Goal: Information Seeking & Learning: Learn about a topic

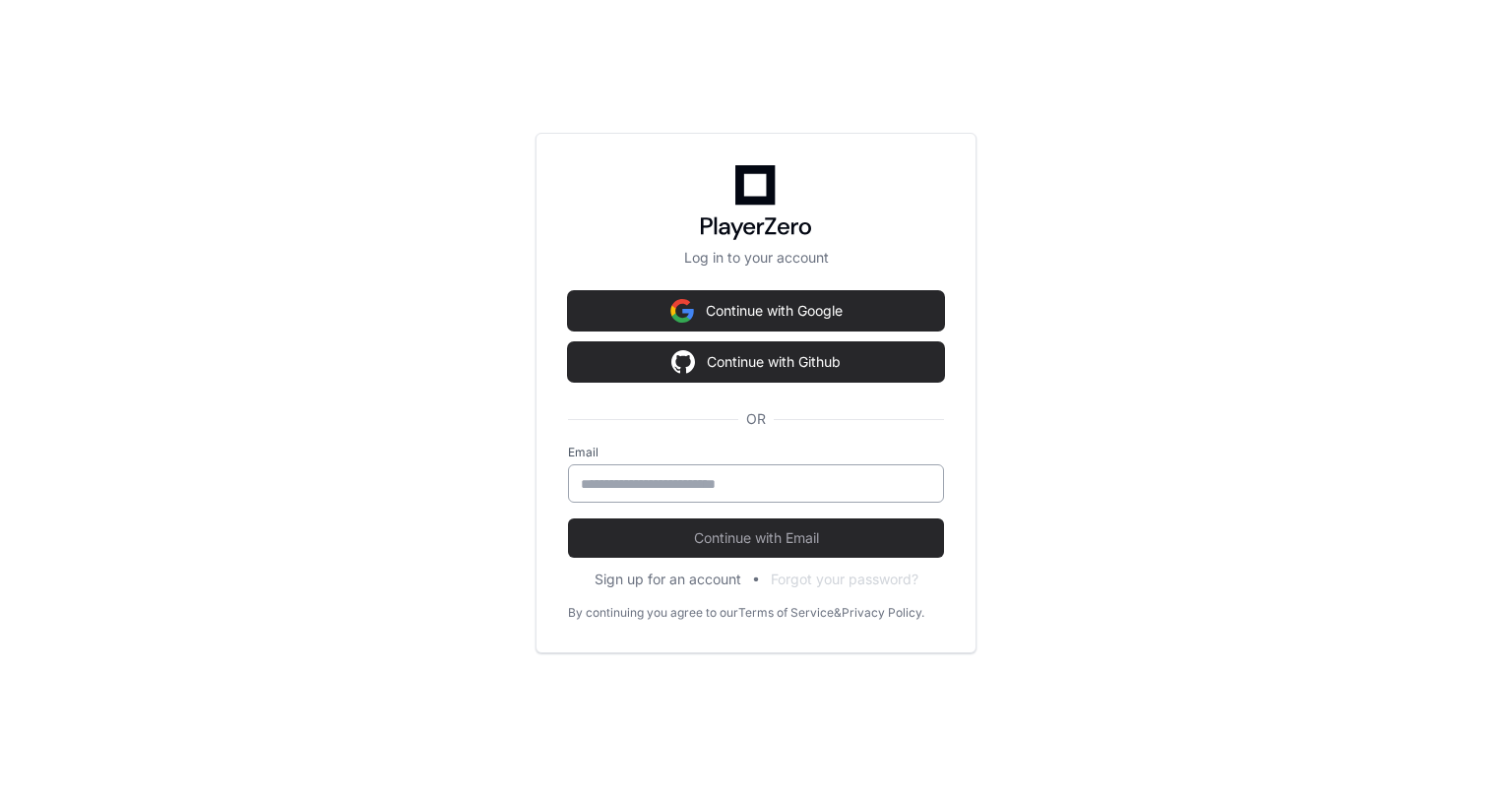
click at [654, 493] on input "email" at bounding box center [756, 484] width 350 height 20
type input "**********"
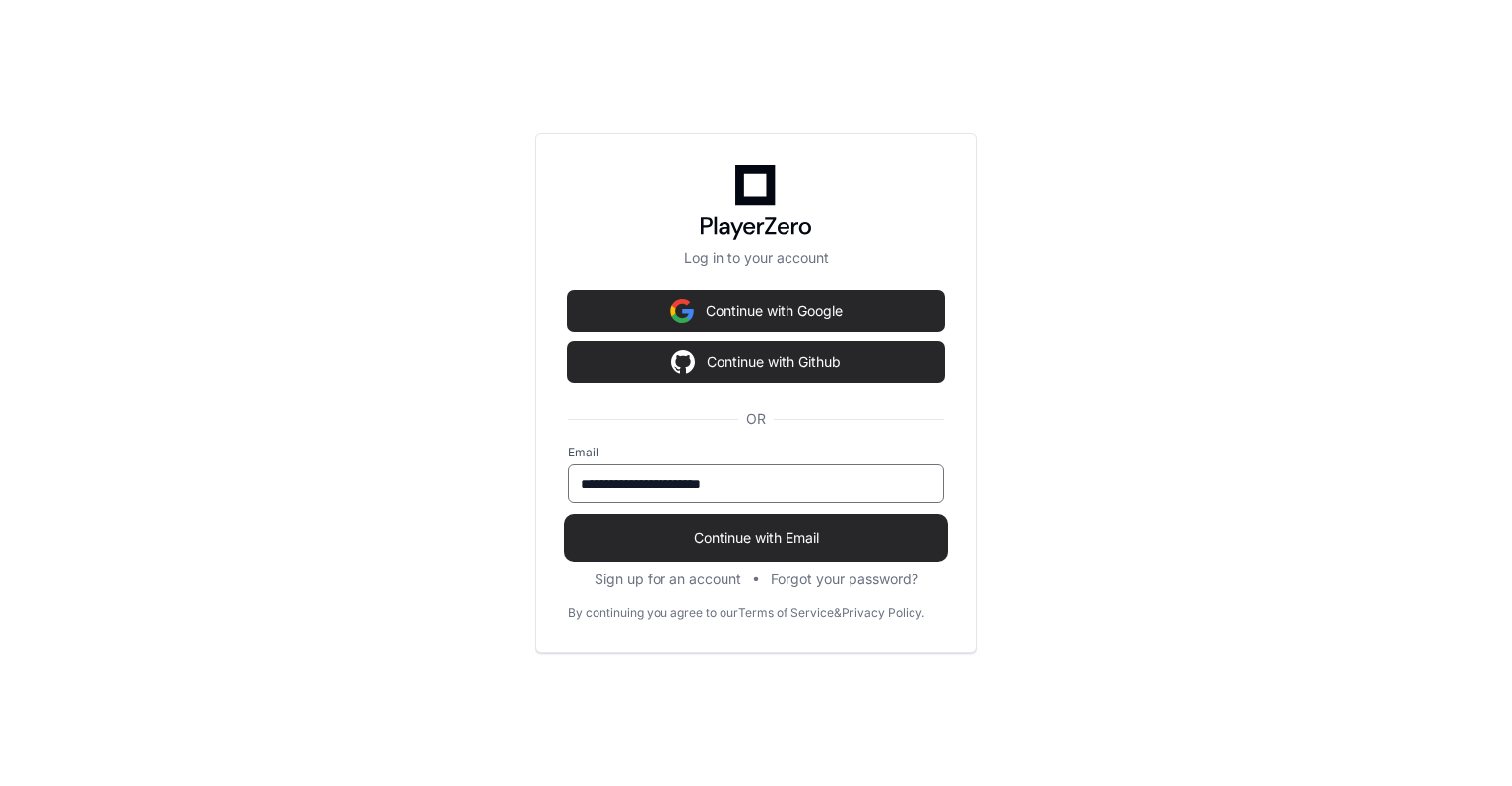
click at [771, 531] on span "Continue with Email" at bounding box center [756, 539] width 376 height 20
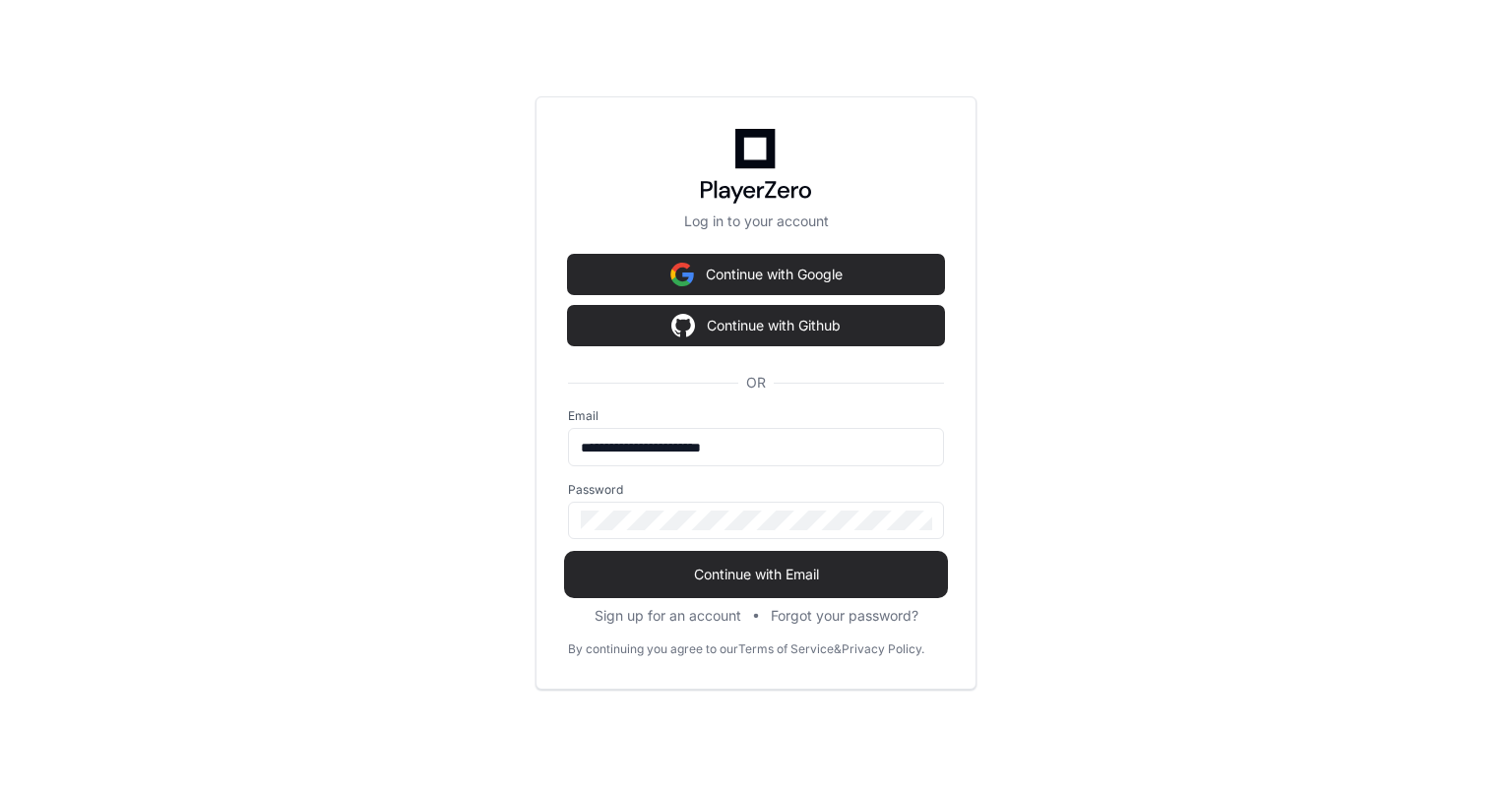
click at [785, 573] on span "Continue with Email" at bounding box center [756, 575] width 376 height 20
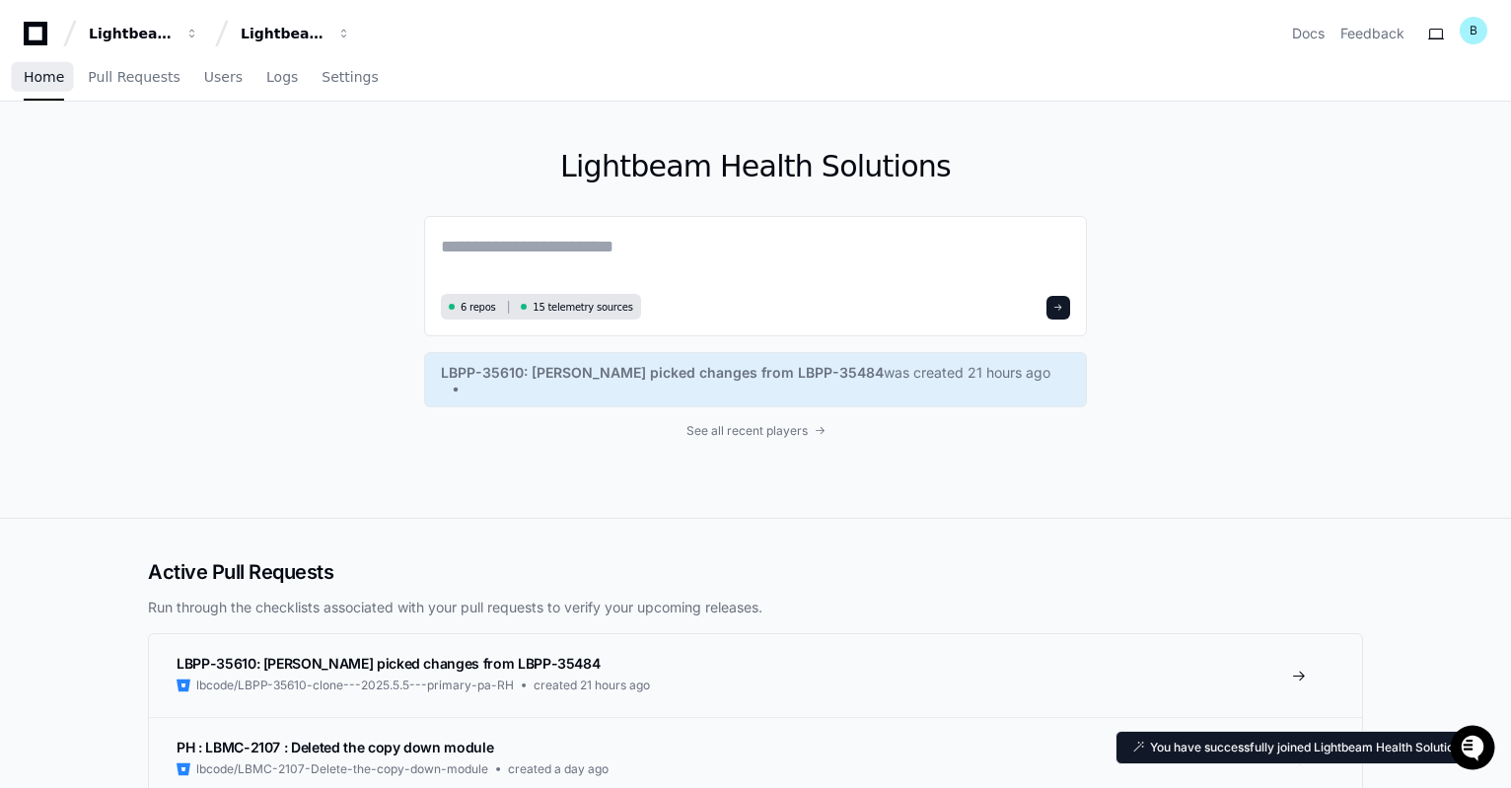
click at [36, 79] on span "Home" at bounding box center [44, 77] width 40 height 12
click at [28, 81] on span "Home" at bounding box center [44, 77] width 40 height 12
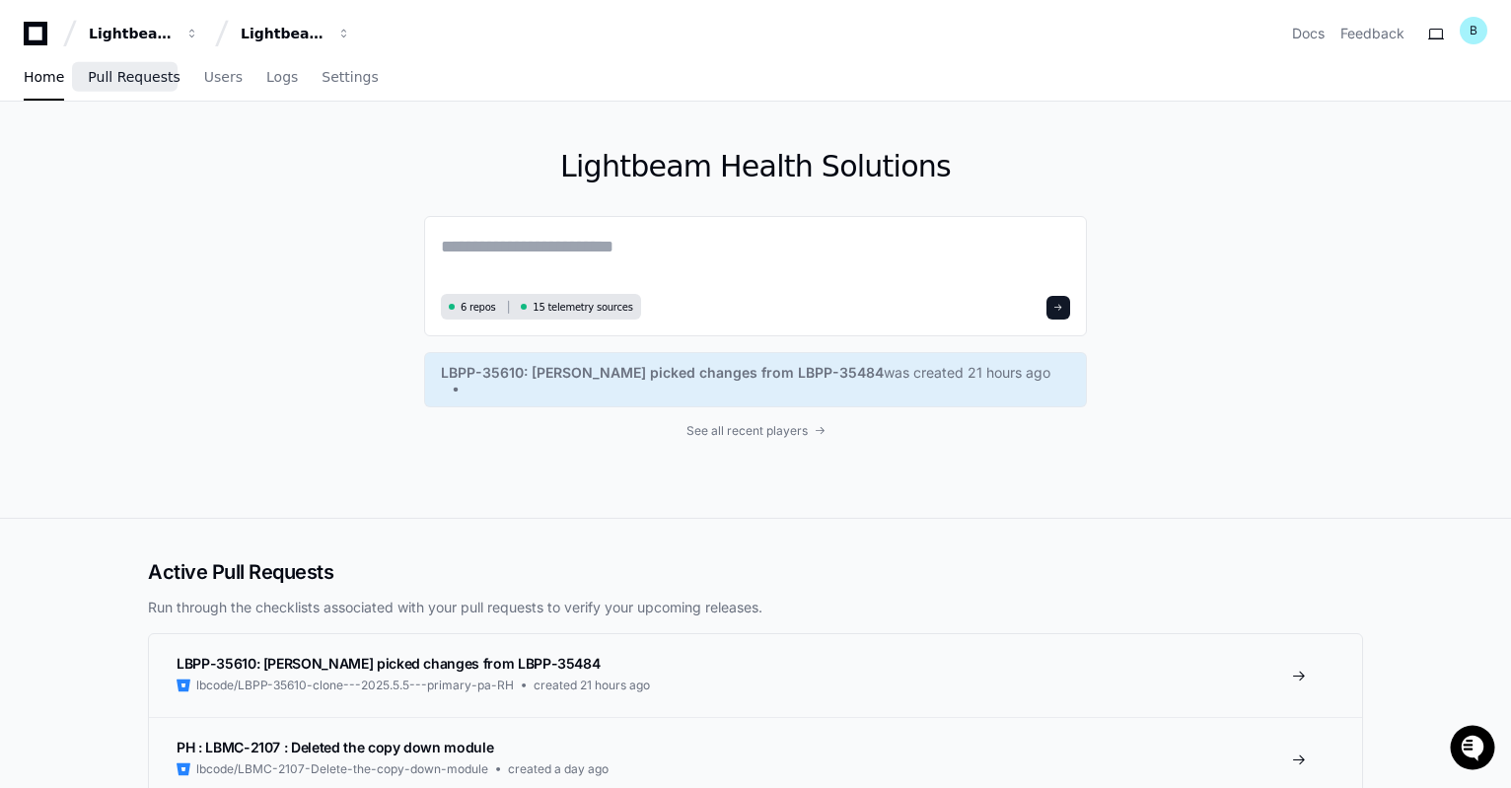
click at [128, 82] on span "Pull Requests" at bounding box center [134, 77] width 92 height 12
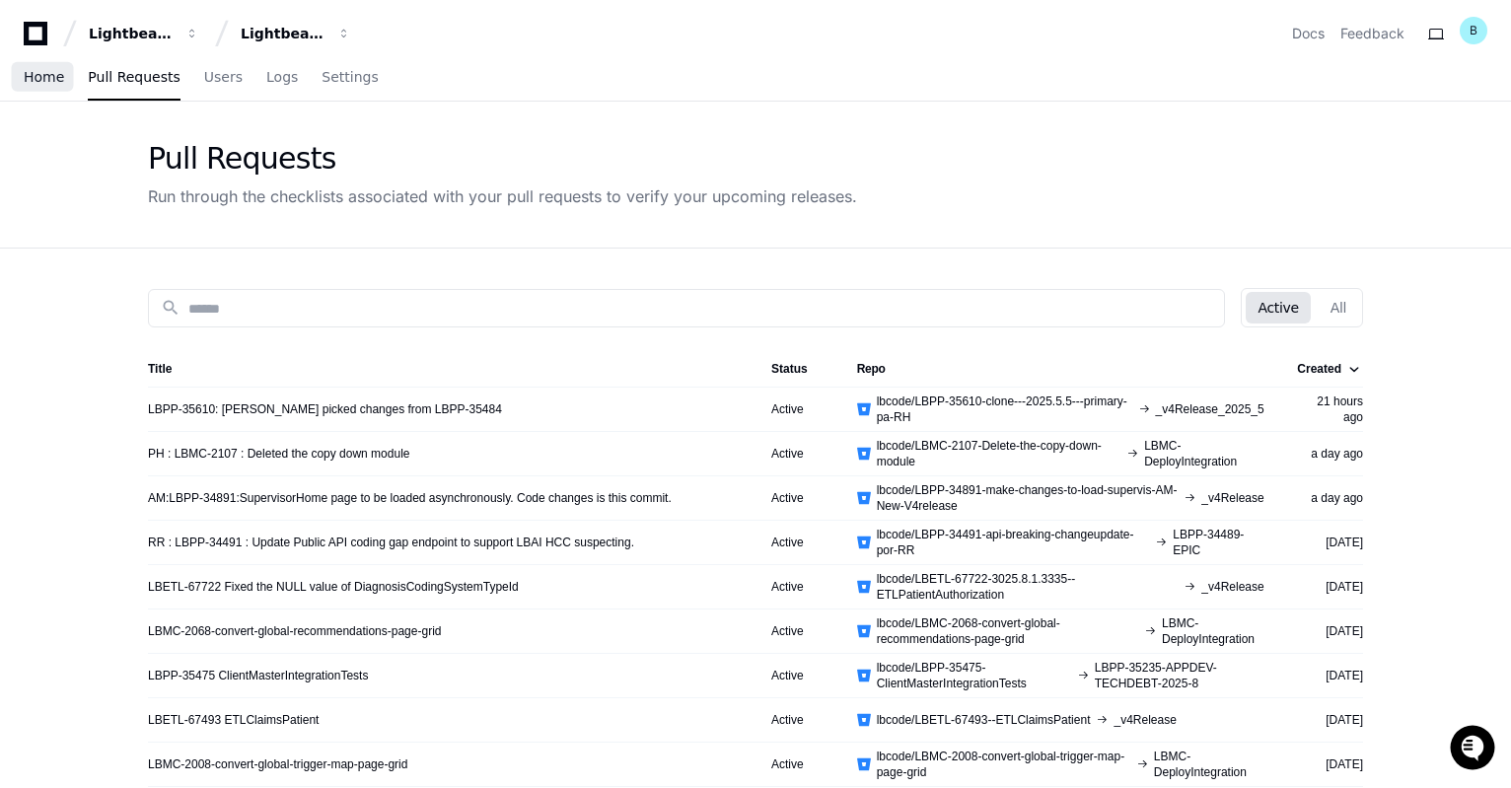
click at [55, 83] on span "Home" at bounding box center [44, 77] width 40 height 12
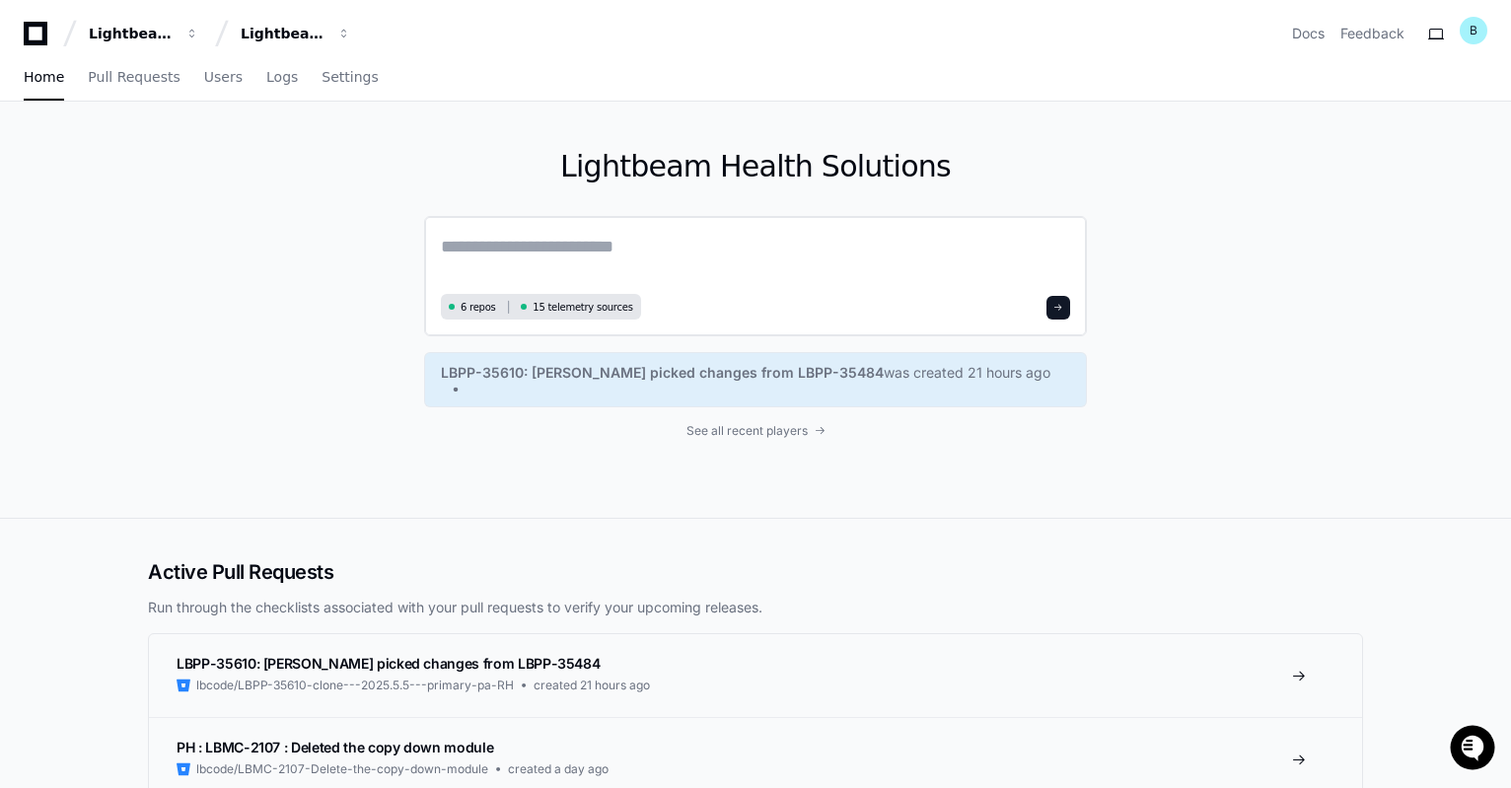
click at [664, 246] on textarea at bounding box center [755, 260] width 629 height 55
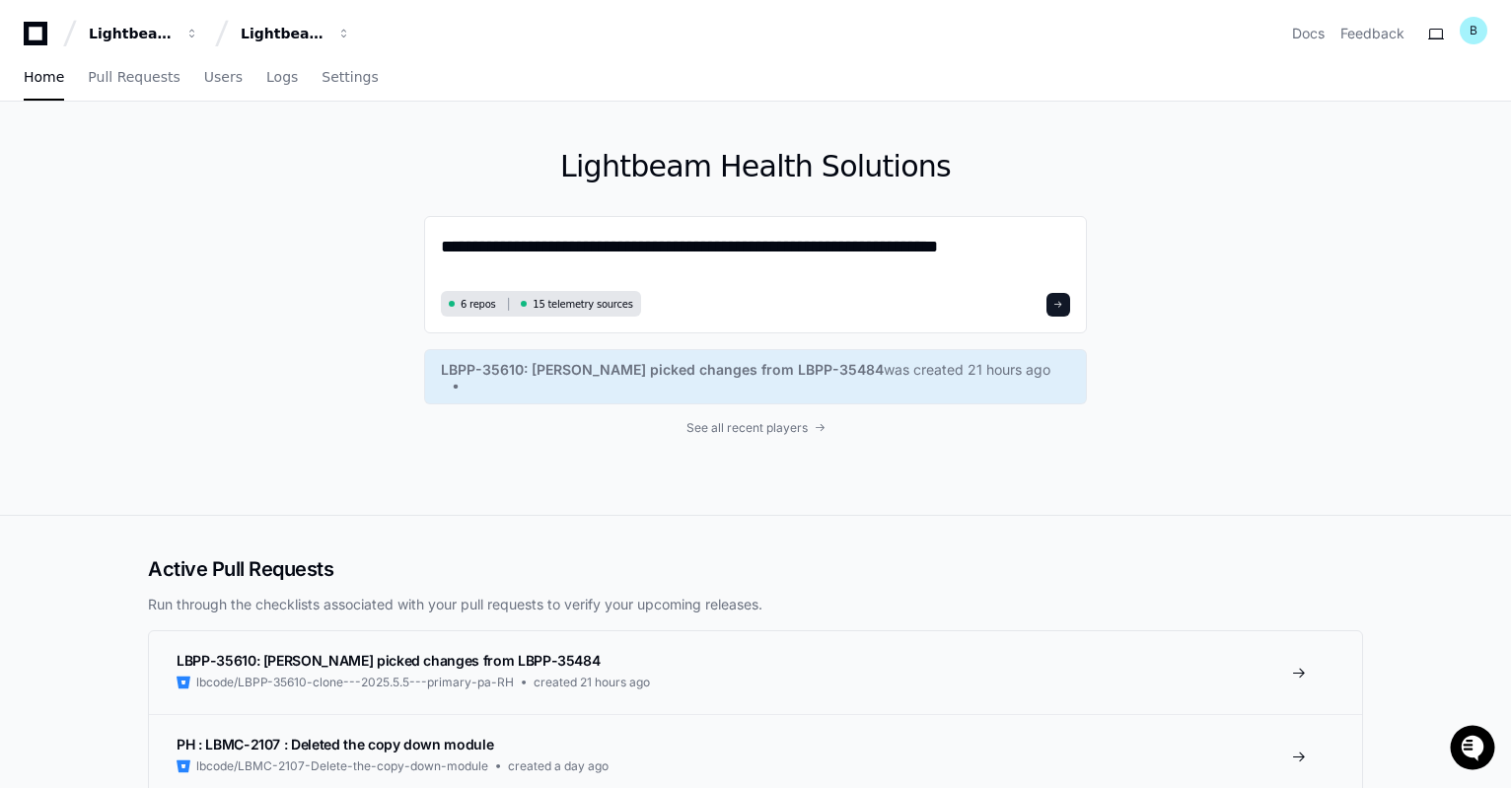
type textarea "**********"
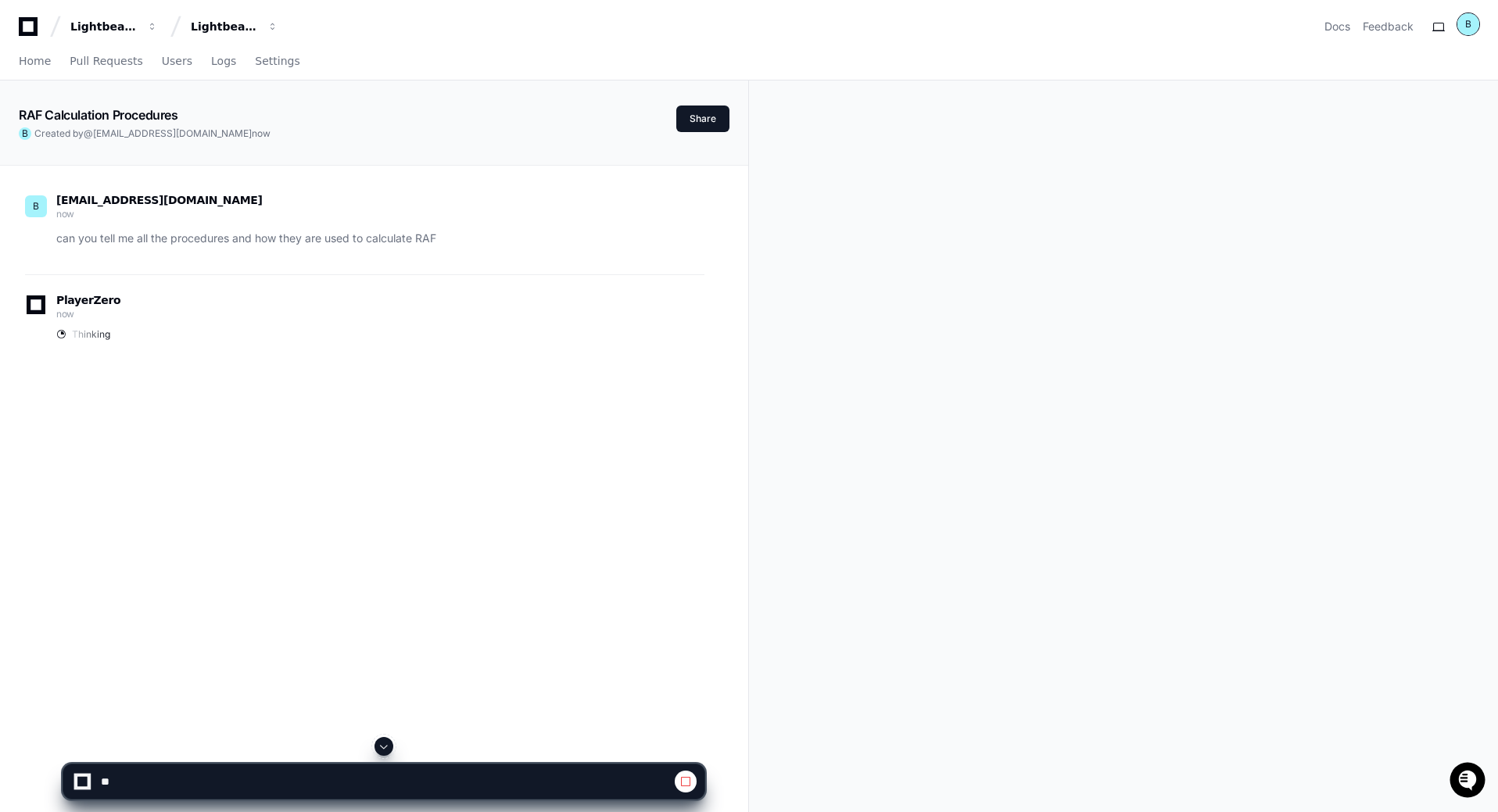
click at [1200, 28] on div "B" at bounding box center [1469, 25] width 22 height 22
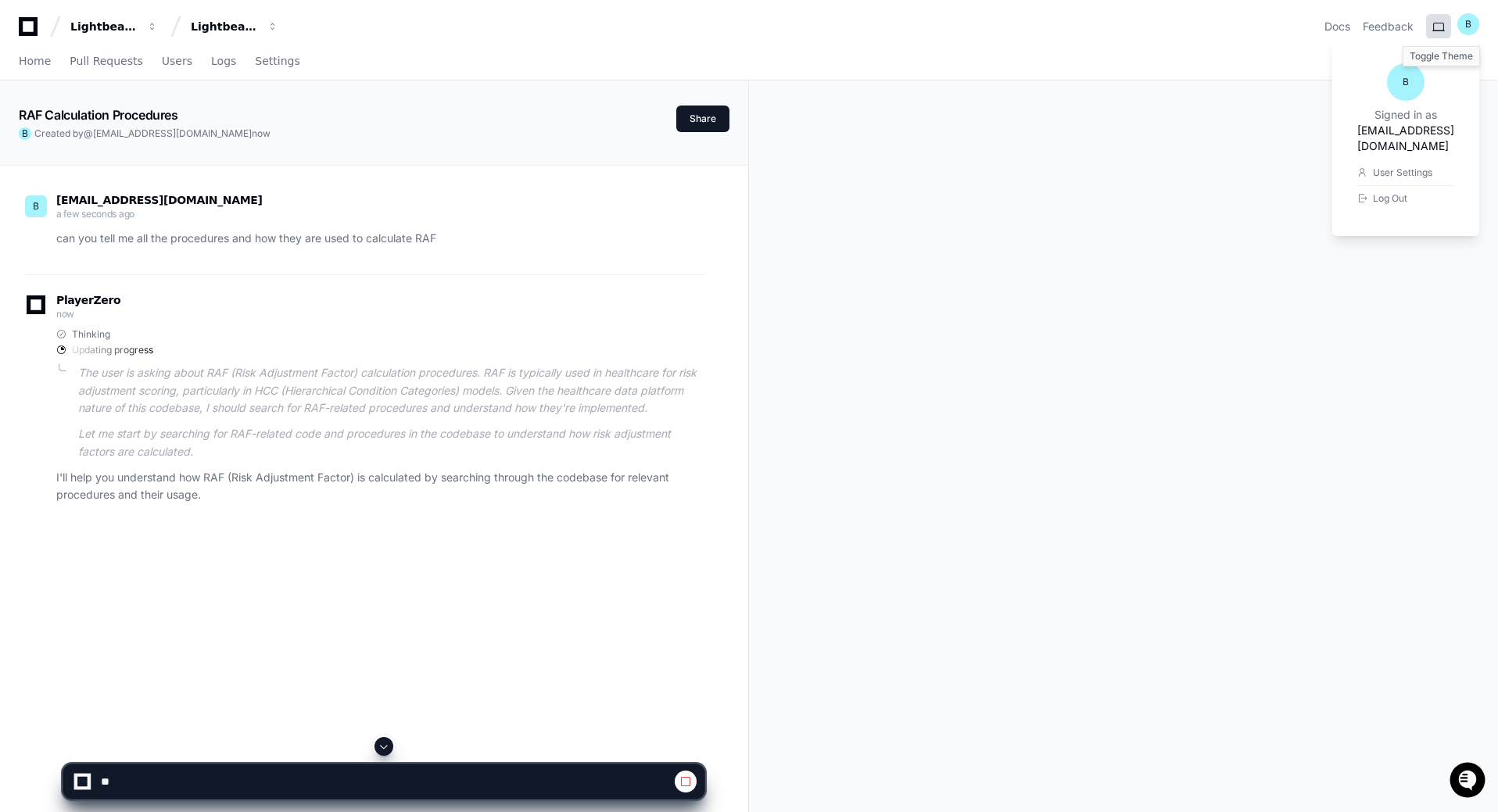
click at [1200, 29] on button at bounding box center [1439, 27] width 25 height 25
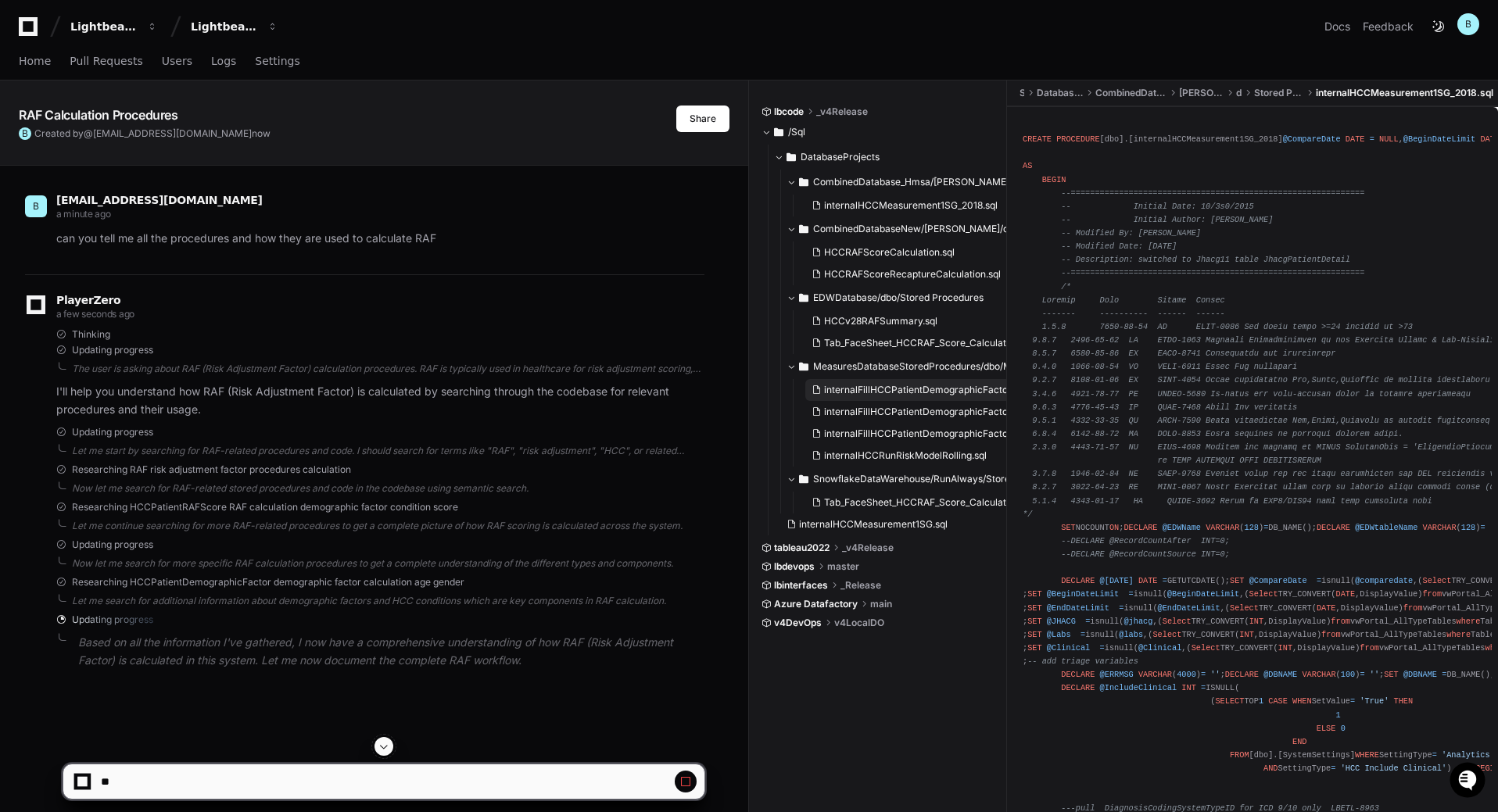
click at [888, 384] on span "internalFillHCCPatientDemographicFactor.sql" at bounding box center [925, 390] width 202 height 13
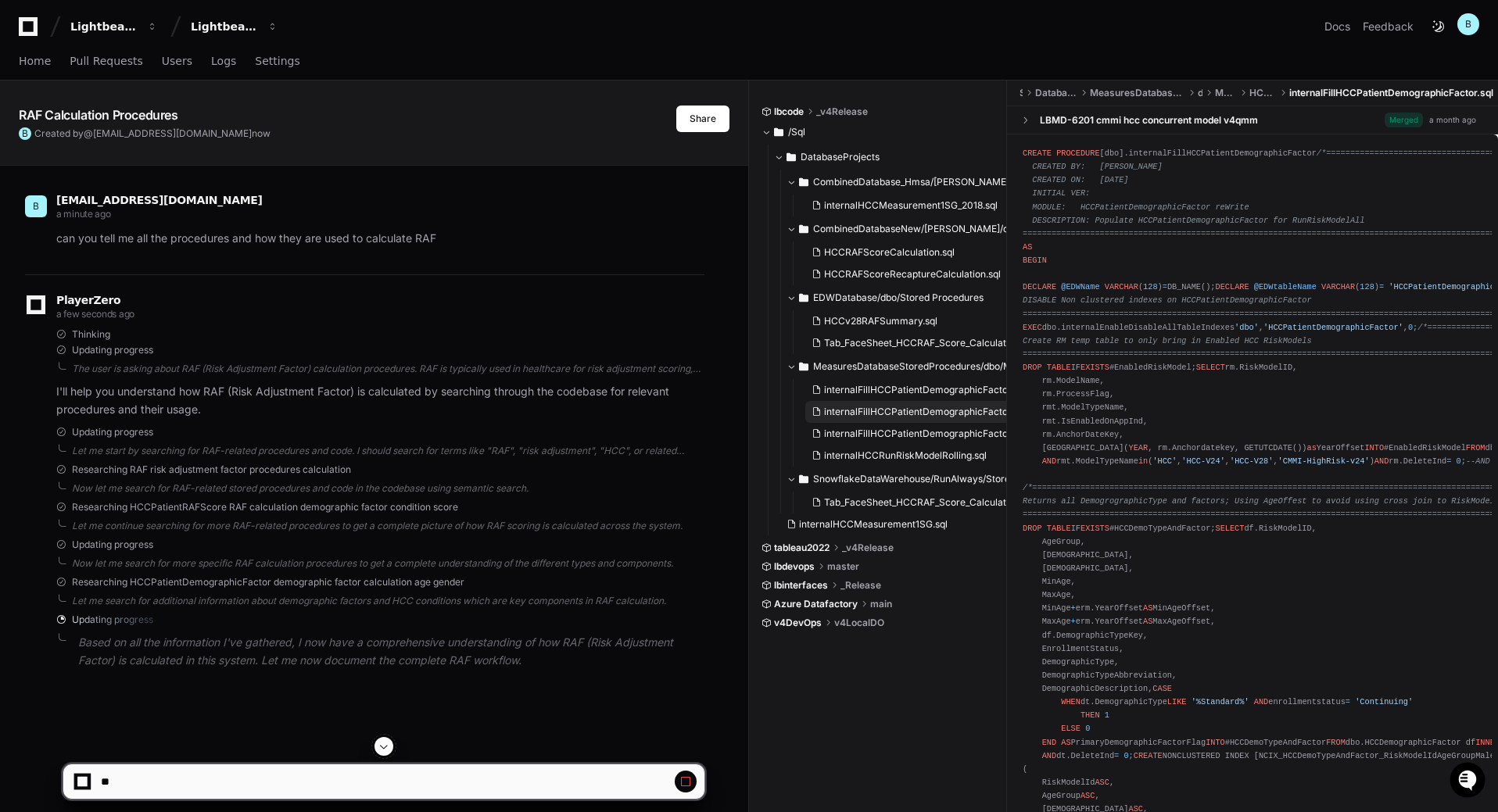
click at [931, 411] on span "internalFillHCCPatientDemographicFactorESRD.sql" at bounding box center [938, 412] width 227 height 13
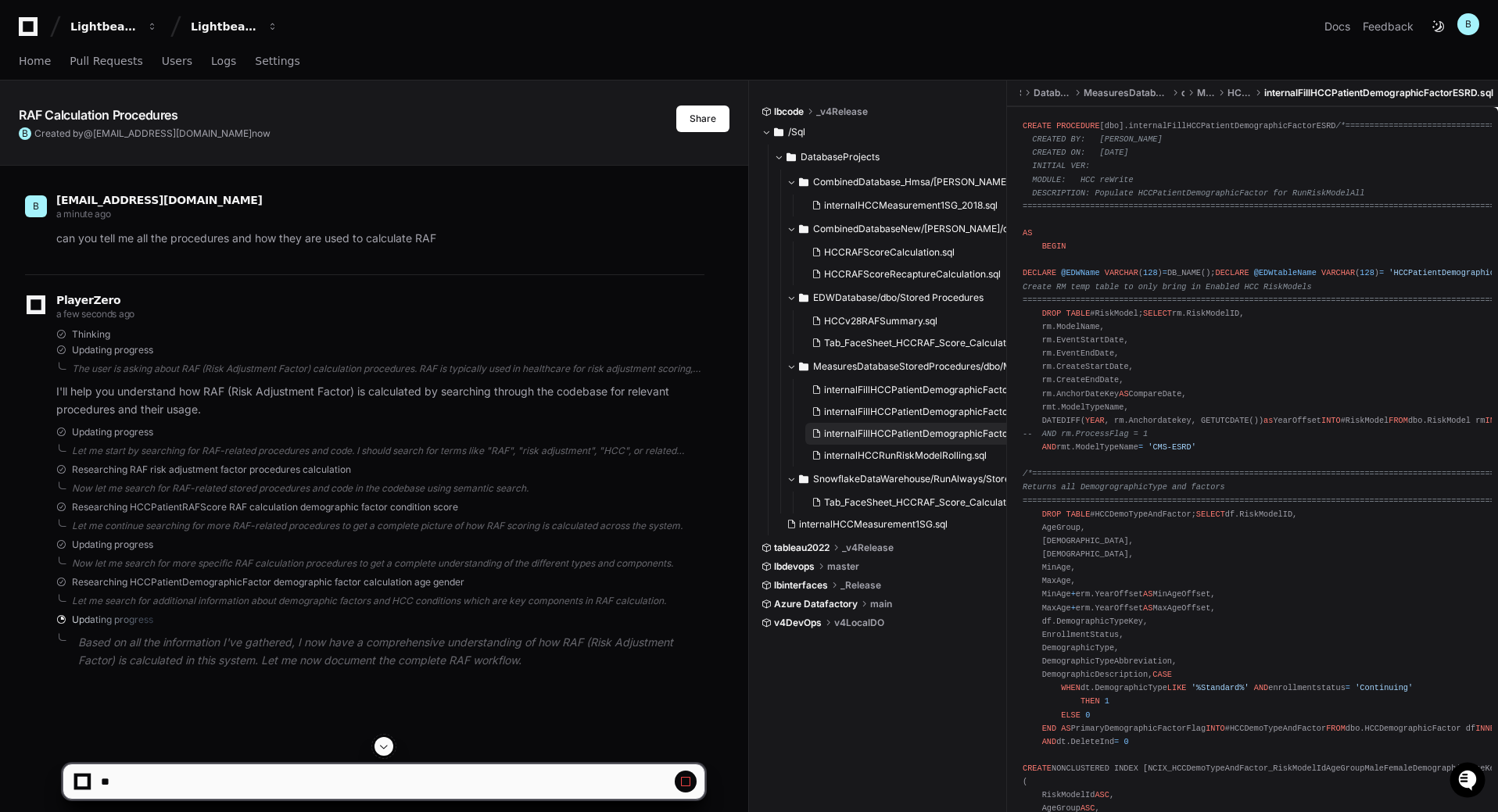
click at [929, 435] on span "internalFillHCCPatientDemographicFactorHHSHCC.sql" at bounding box center [946, 434] width 244 height 13
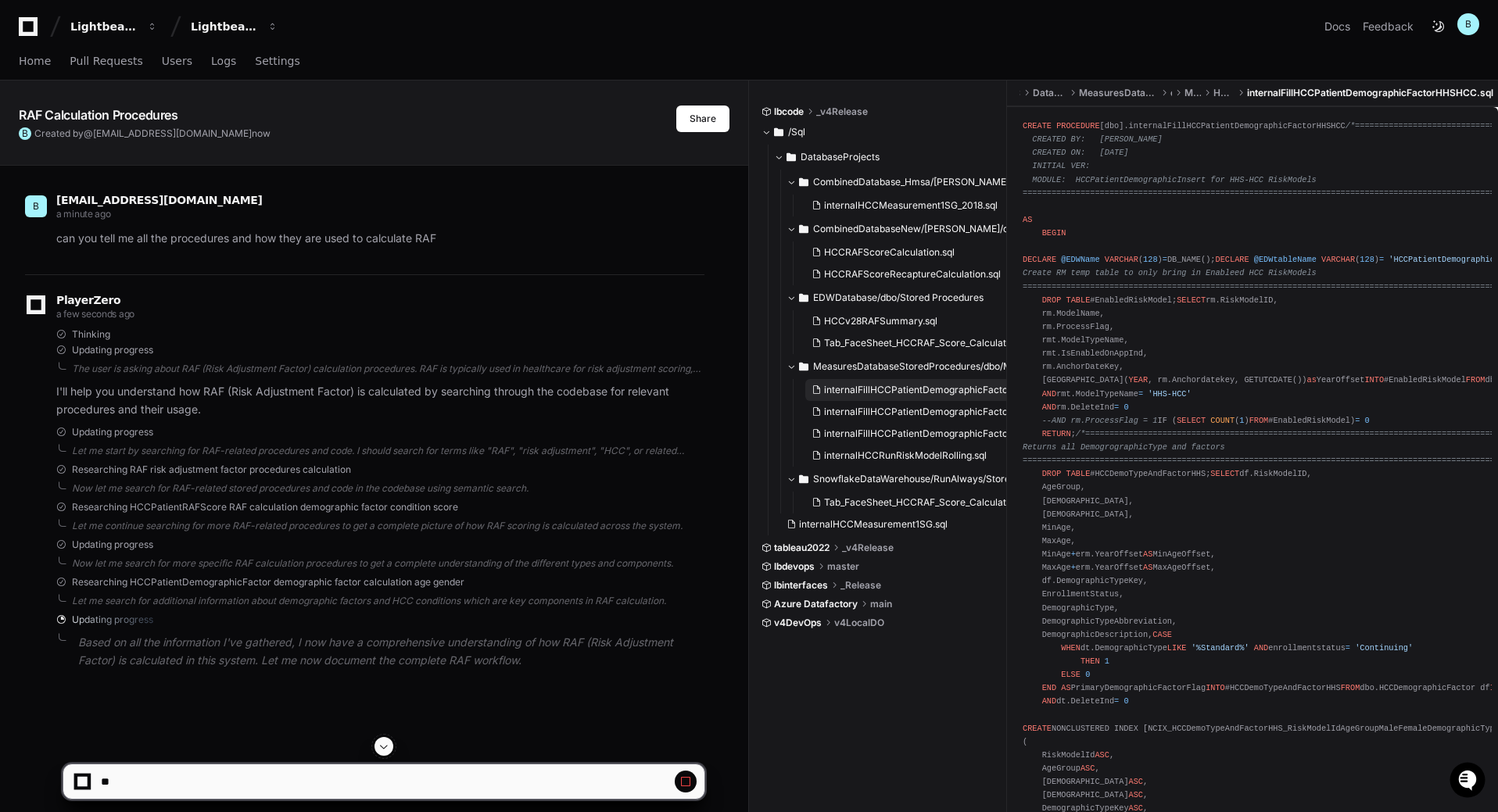
click at [931, 390] on span "internalFillHCCPatientDemographicFactor.sql" at bounding box center [925, 390] width 202 height 13
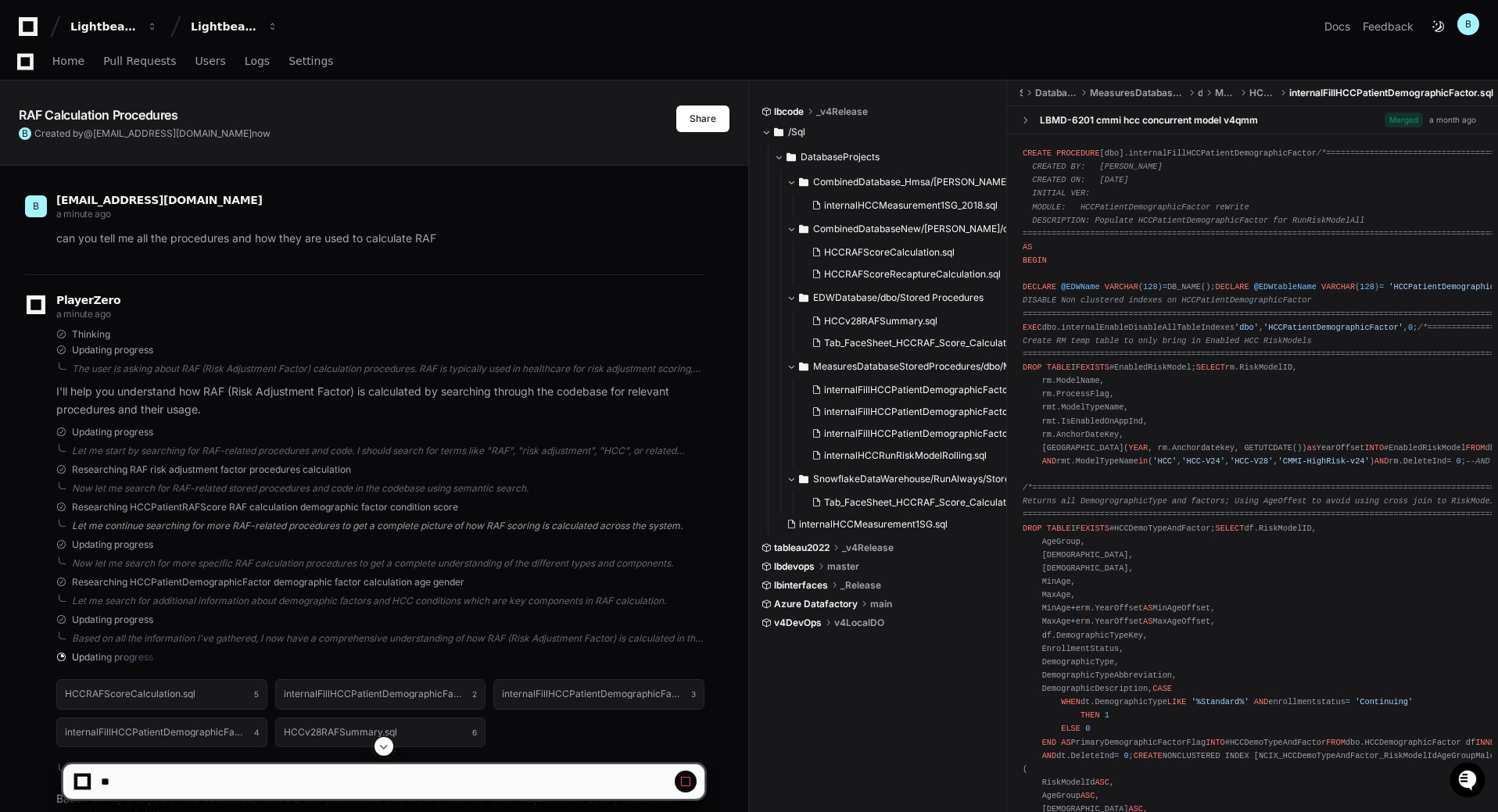
scroll to position [234, 0]
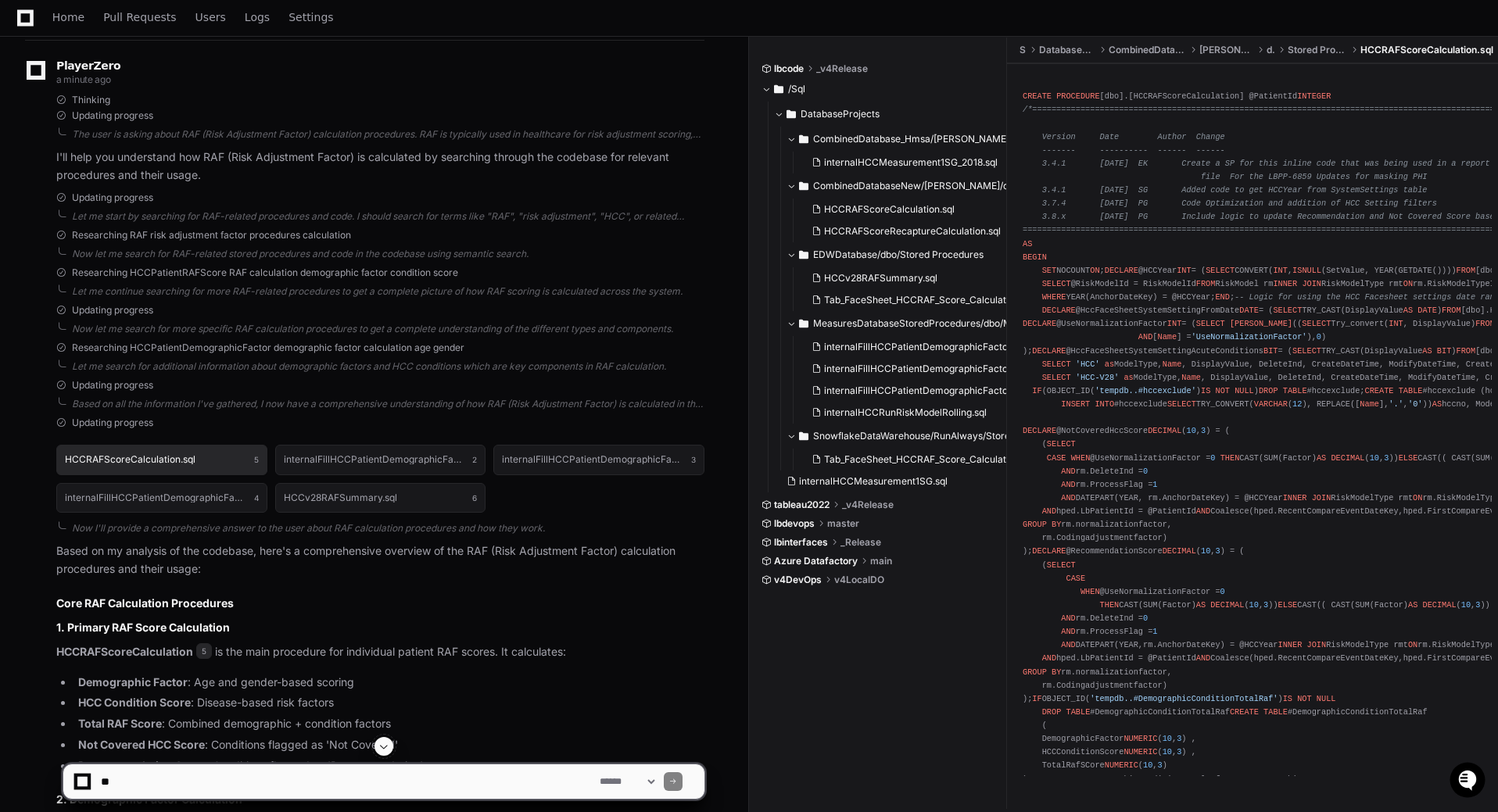
click at [188, 454] on button "HCCRAFScoreCalculation.sql 5" at bounding box center [162, 459] width 211 height 29
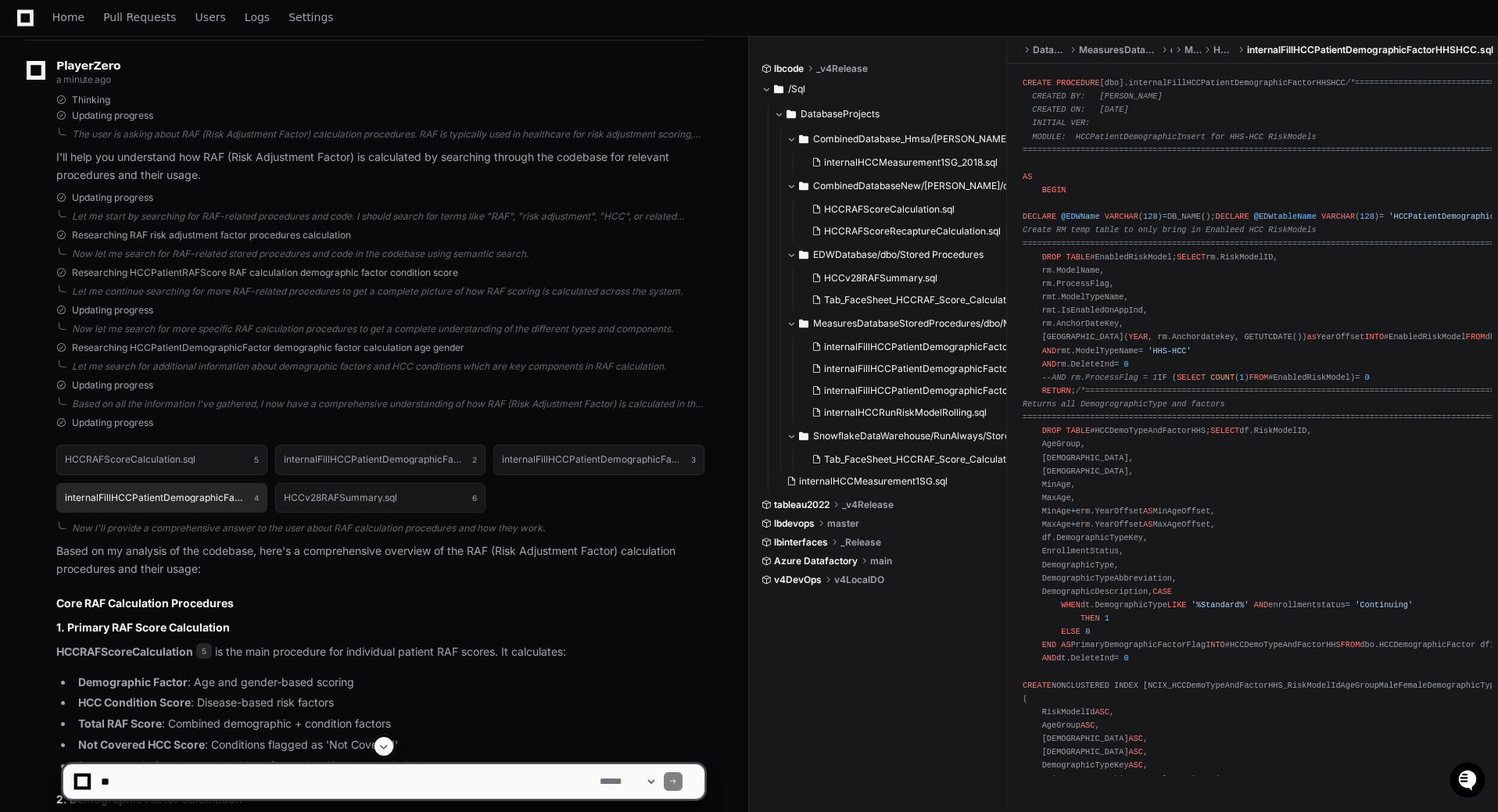
click at [183, 498] on h1 "internalFillHCCPatientDemographicFactorHHSHCC.sql" at bounding box center [155, 497] width 182 height 10
click at [191, 462] on h1 "HCCRAFScoreCalculation.sql" at bounding box center [130, 459] width 131 height 10
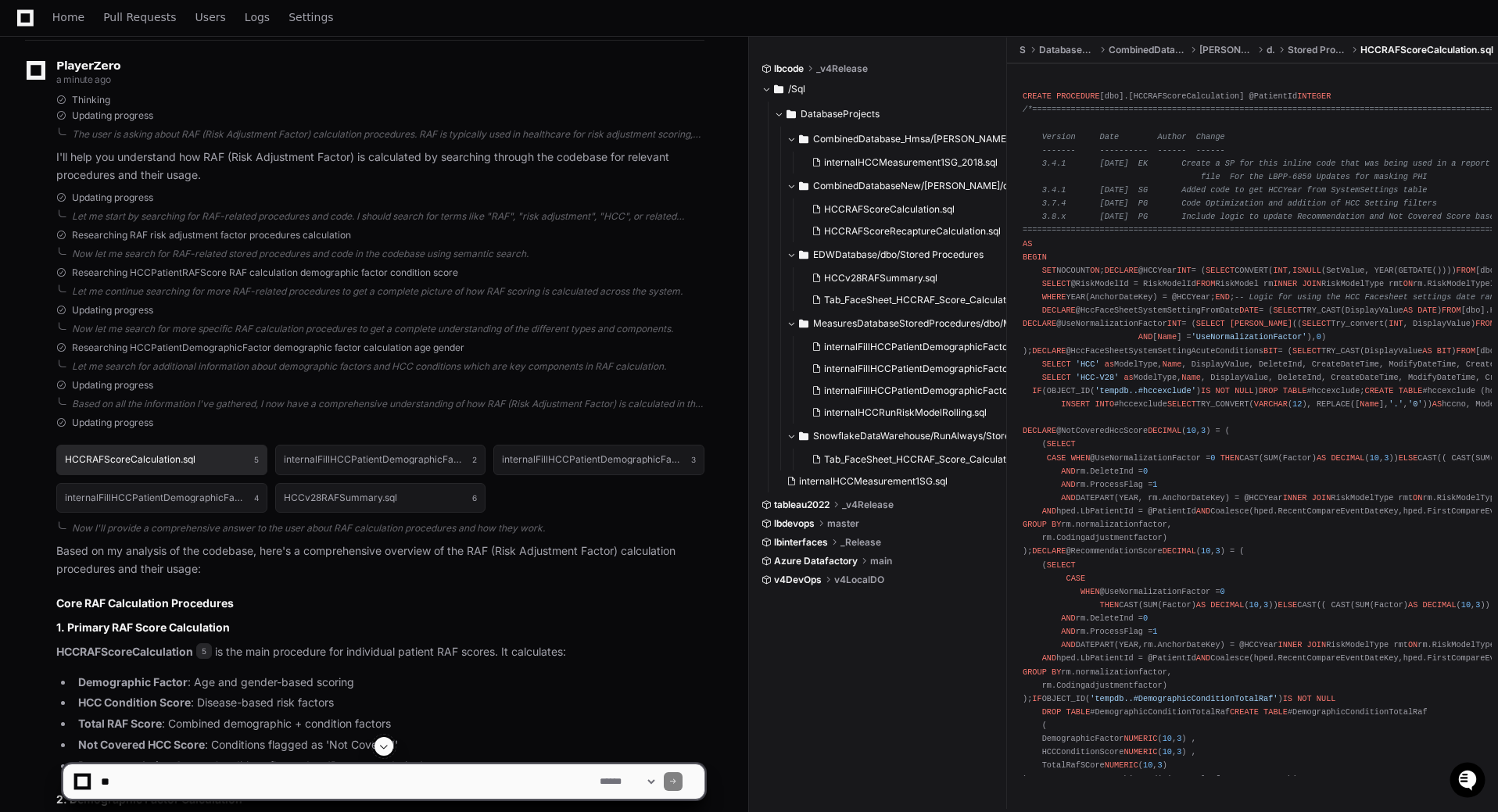
click at [191, 462] on h1 "HCCRAFScoreCalculation.sql" at bounding box center [130, 459] width 131 height 10
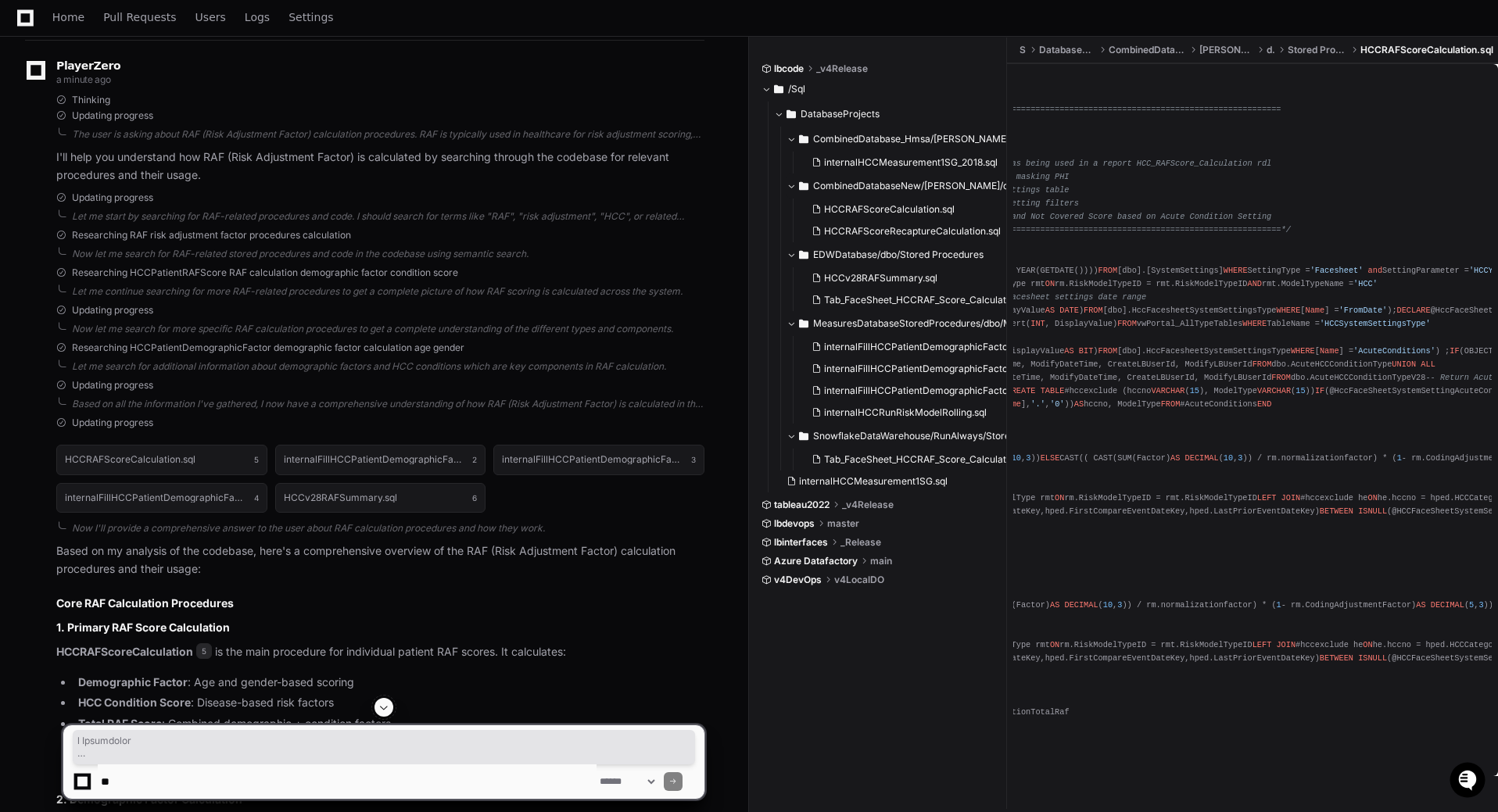
scroll to position [0, 0]
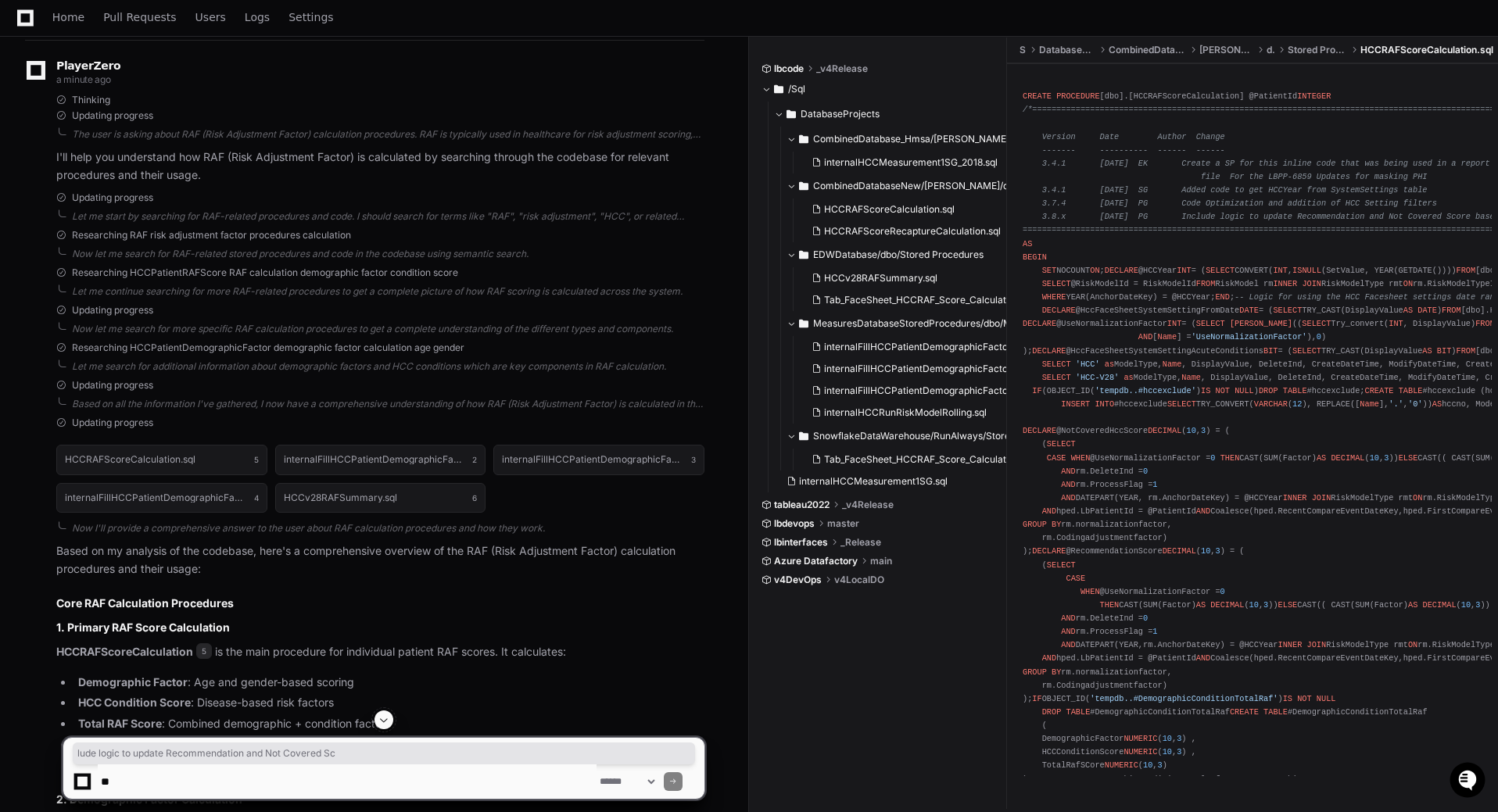
drag, startPoint x: 1203, startPoint y: 215, endPoint x: 1440, endPoint y: 212, distance: 237.0
click at [1200, 212] on span "/*=============================================================================…" at bounding box center [1336, 170] width 626 height 130
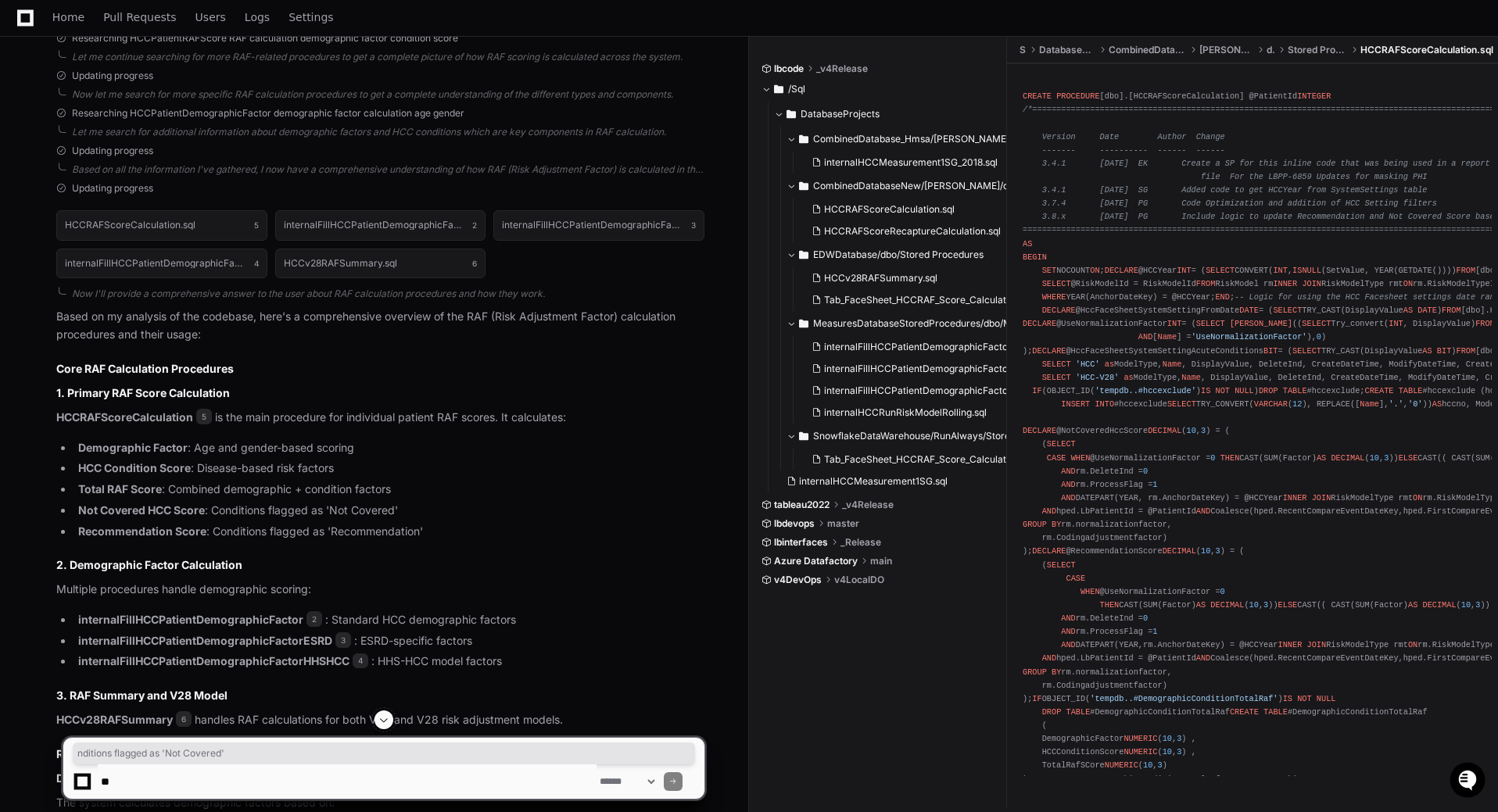
drag, startPoint x: 228, startPoint y: 509, endPoint x: 429, endPoint y: 518, distance: 201.2
click at [429, 518] on li "Not Covered HCC Score : Conditions flagged as 'Not Covered'" at bounding box center [389, 510] width 631 height 18
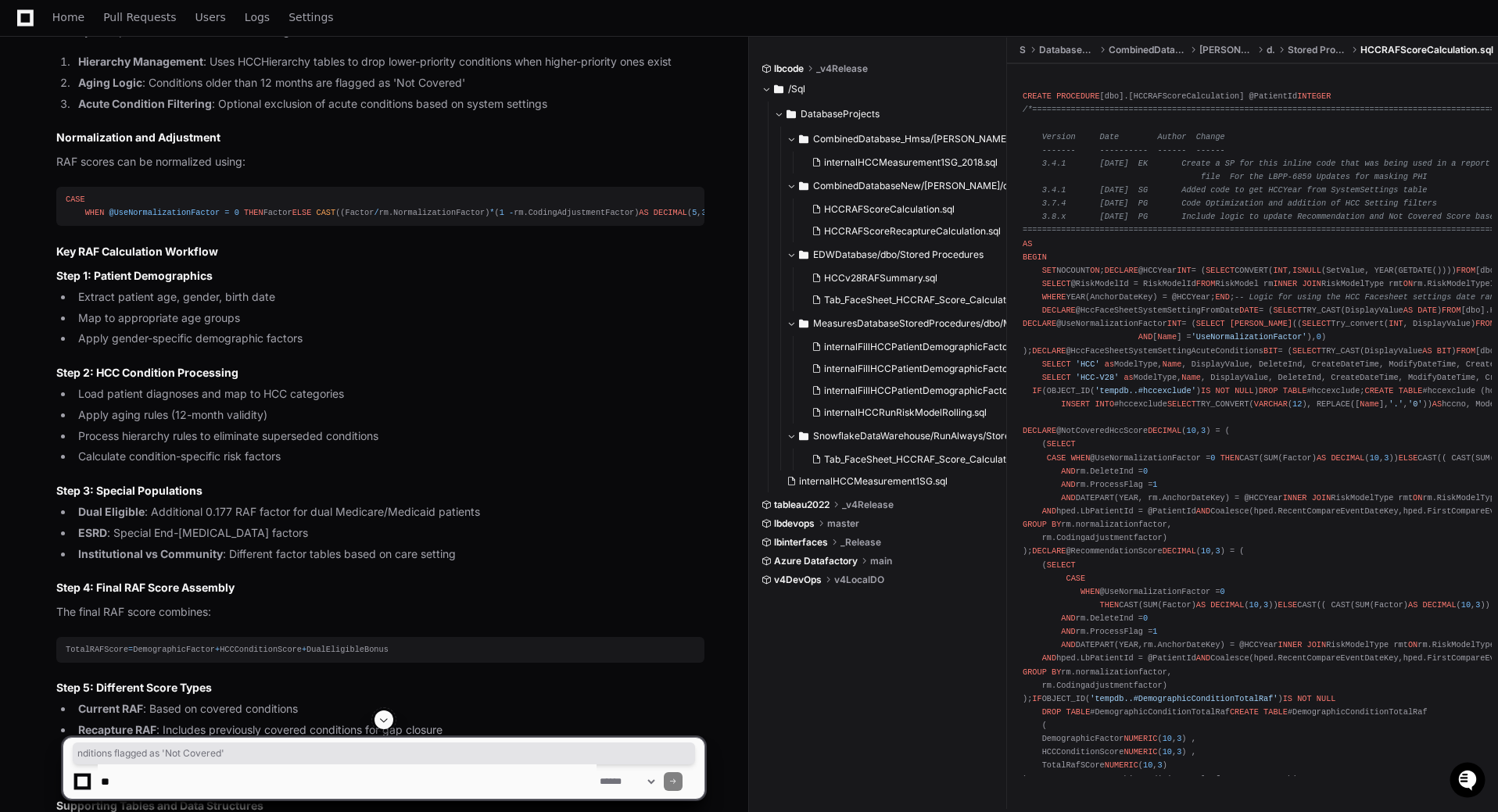
scroll to position [1485, 0]
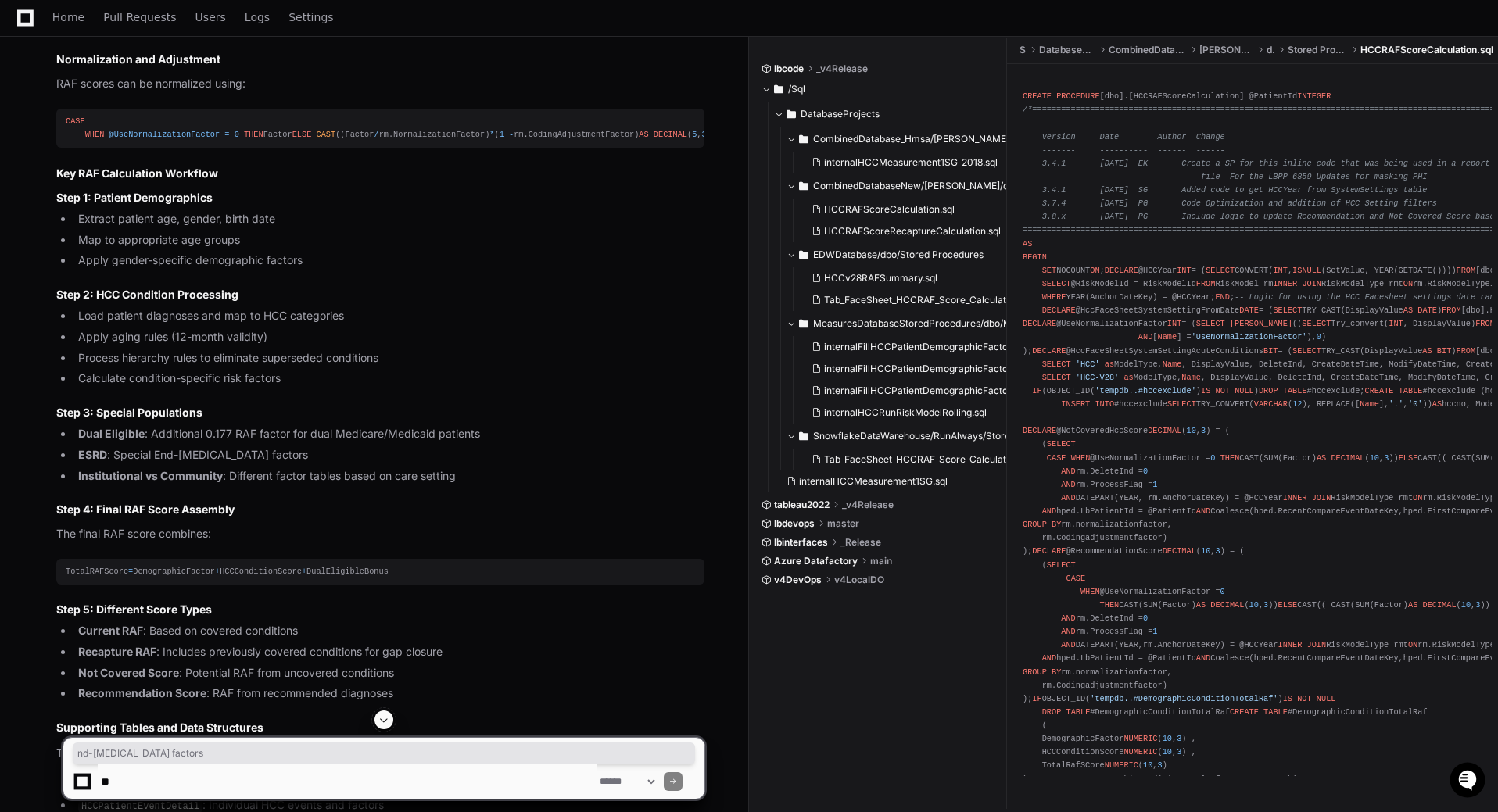
drag, startPoint x: 162, startPoint y: 535, endPoint x: 433, endPoint y: 536, distance: 271.0
click at [433, 464] on li "ESRD : Special End-[MEDICAL_DATA] factors" at bounding box center [389, 455] width 631 height 18
click at [478, 464] on li "ESRD : Special End-[MEDICAL_DATA] factors" at bounding box center [389, 455] width 631 height 18
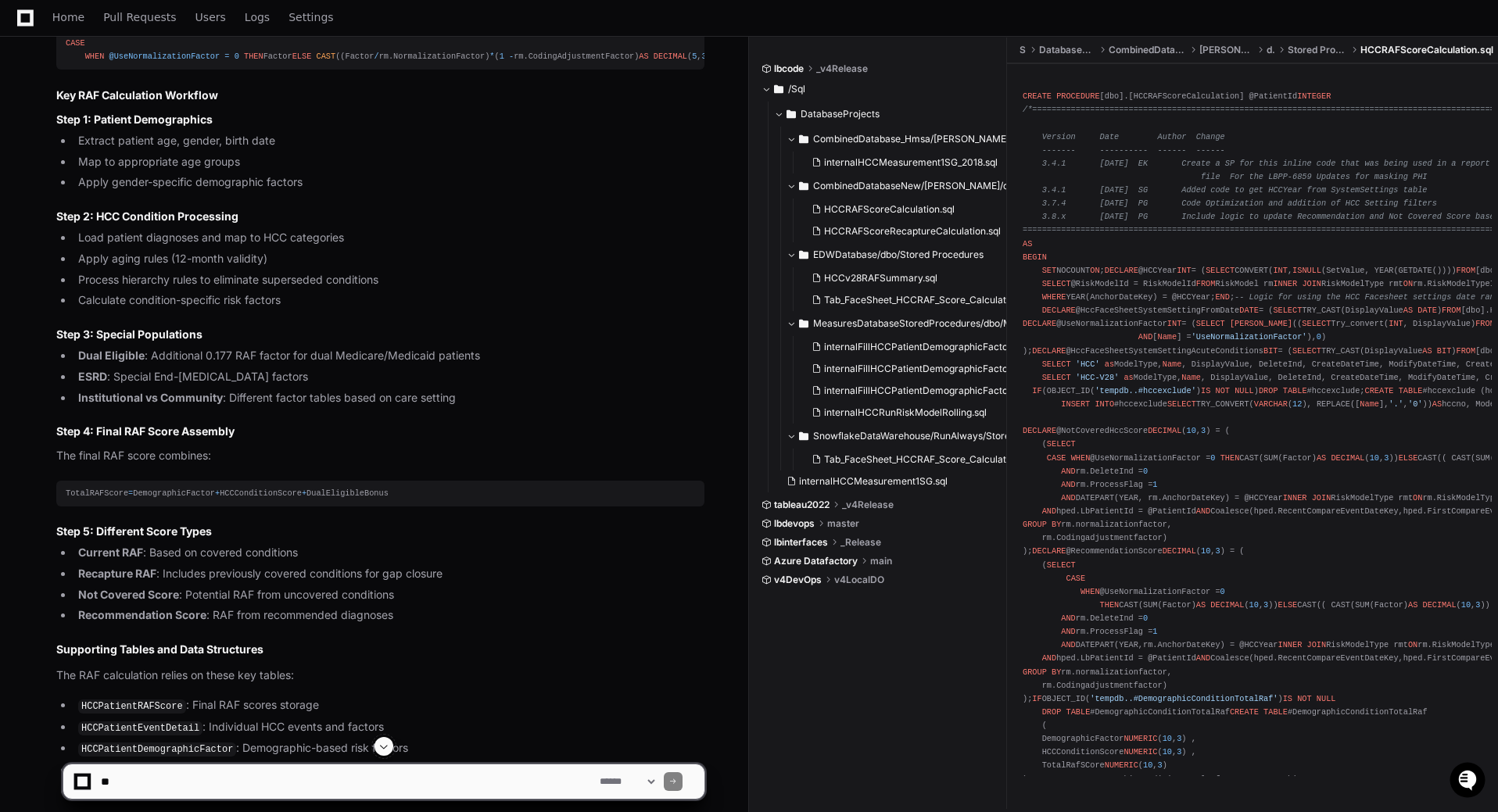
scroll to position [1641, 0]
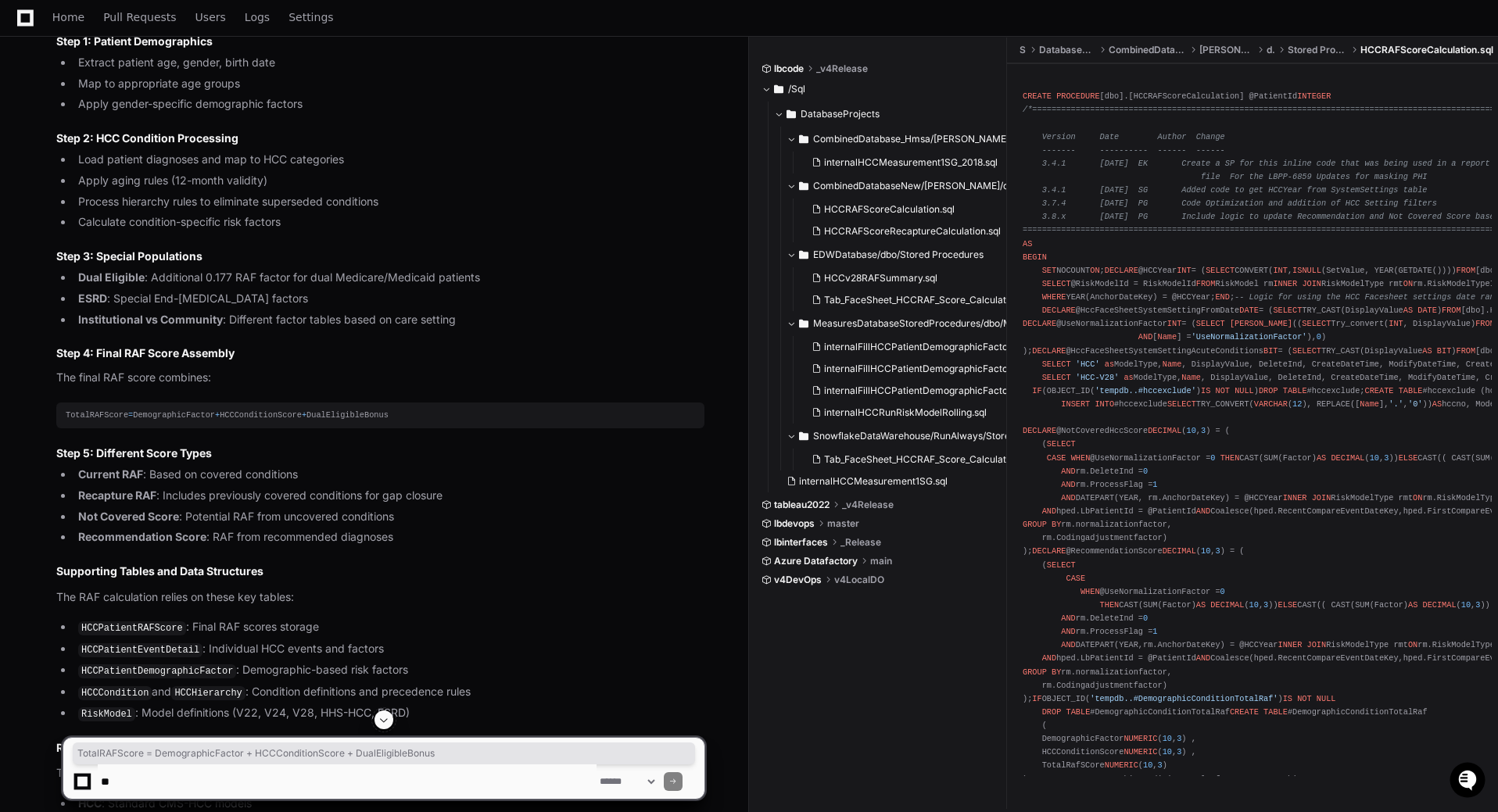
drag, startPoint x: 424, startPoint y: 496, endPoint x: 56, endPoint y: 502, distance: 368.0
click at [56, 429] on pre "TotalRAFScore = DemographicFactor + HCCConditionScore + DualEligibleBonus" at bounding box center [380, 415] width 648 height 26
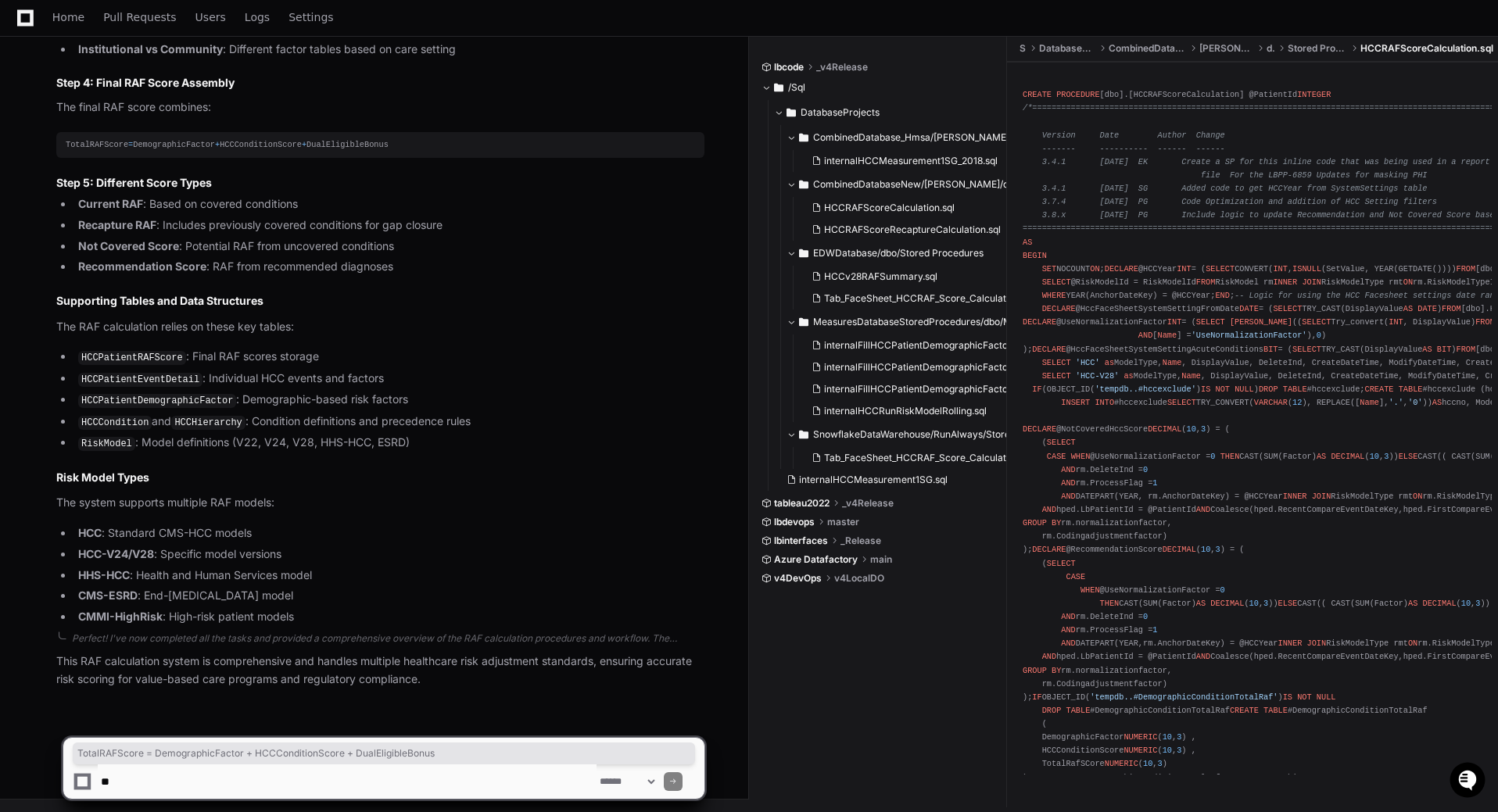
scroll to position [1988, 0]
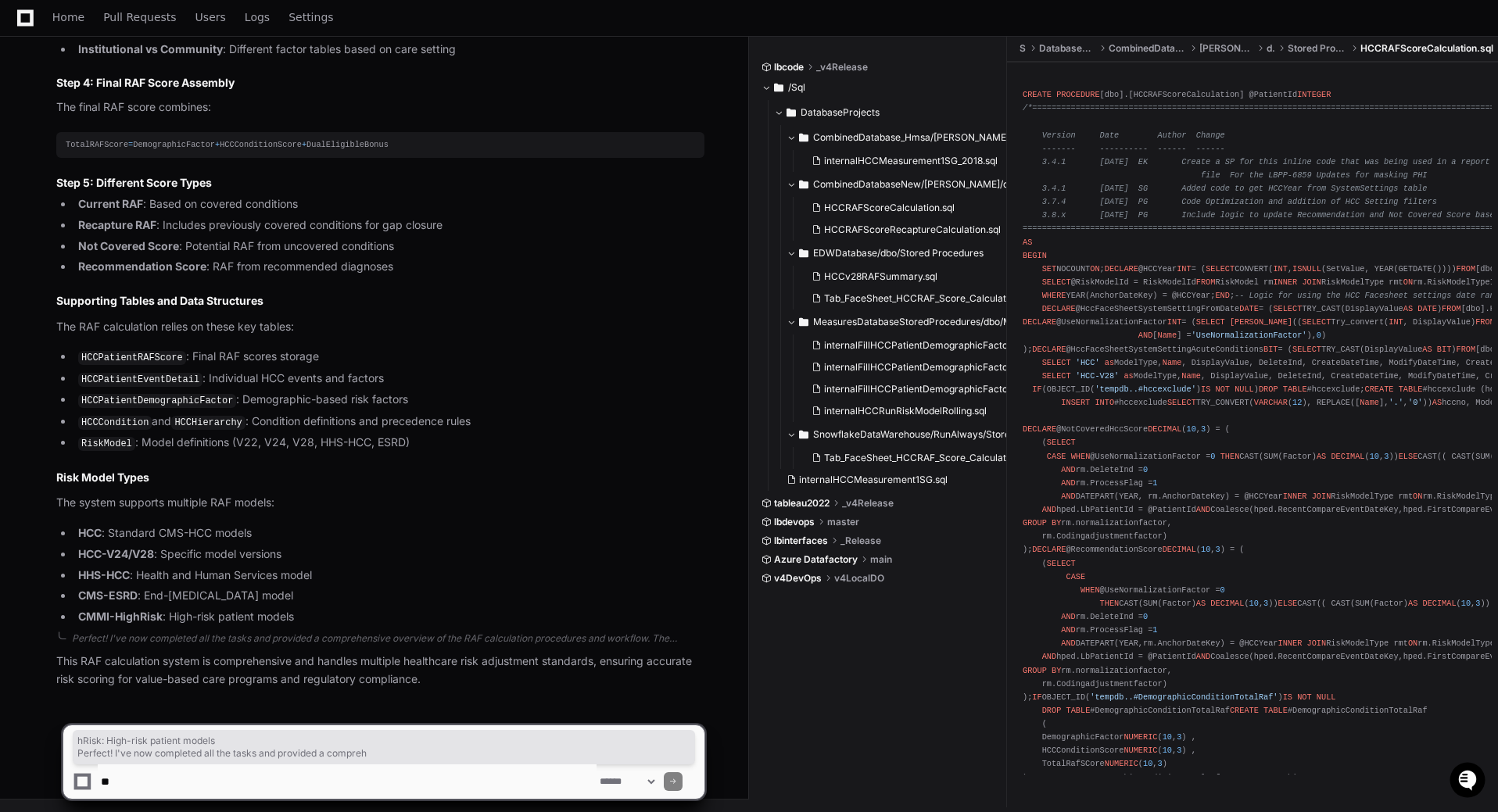
drag, startPoint x: 135, startPoint y: 618, endPoint x: 361, endPoint y: 627, distance: 226.2
click at [206, 589] on li "CMS-ESRD : End-[MEDICAL_DATA] model" at bounding box center [389, 596] width 631 height 18
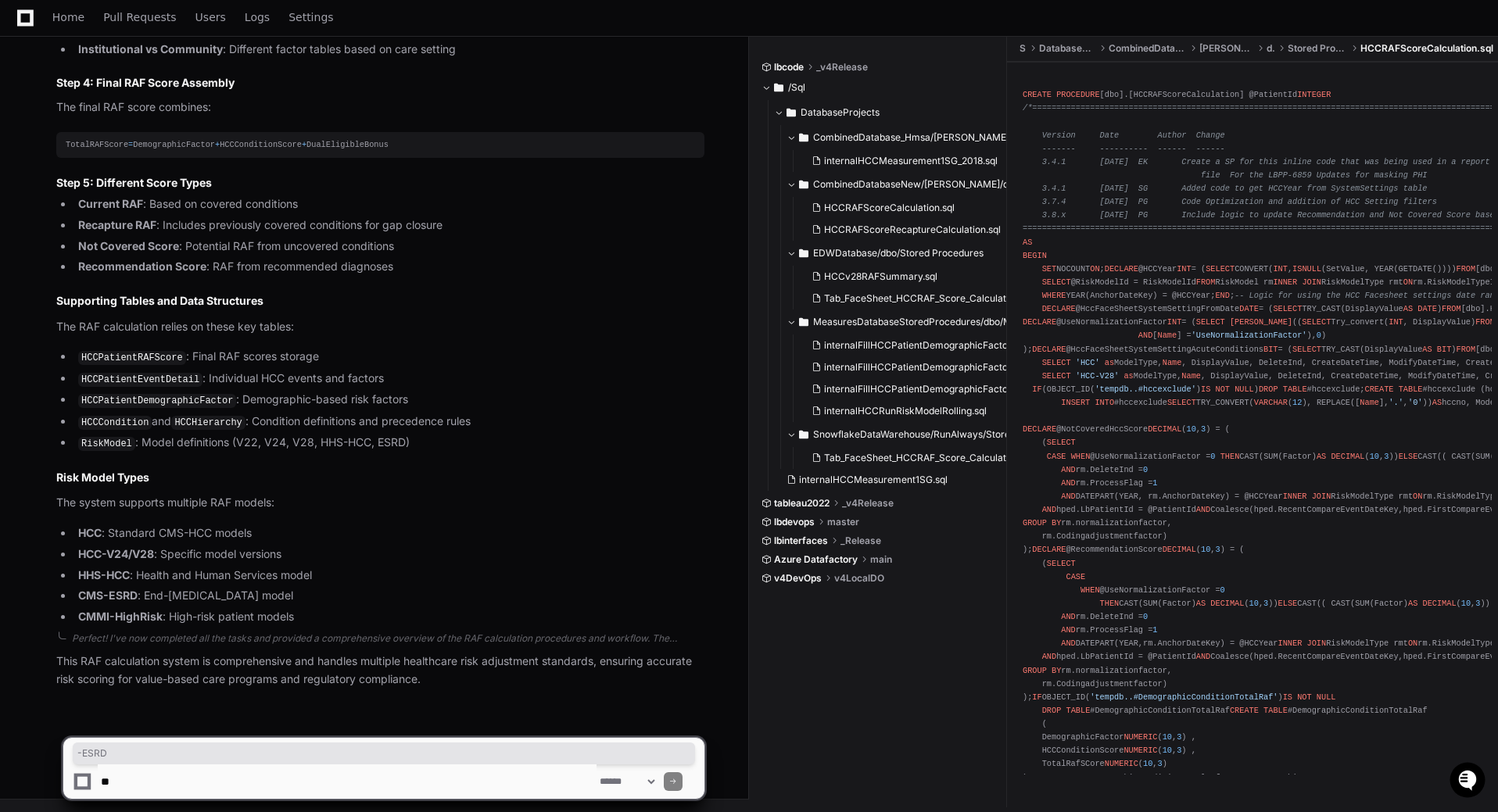
drag, startPoint x: 104, startPoint y: 592, endPoint x: 139, endPoint y: 589, distance: 35.1
click at [139, 589] on li "CMS-ESRD : End-[MEDICAL_DATA] model" at bounding box center [389, 596] width 631 height 18
click at [378, 564] on ul "HCC : Standard CMS-HCC models HCC-V24/V28 : Specific model versions HHS-HCC : H…" at bounding box center [380, 575] width 648 height 101
drag, startPoint x: 424, startPoint y: 669, endPoint x: 419, endPoint y: 663, distance: 7.8
click at [419, 623] on p "This RAF calculation system is comprehensive and handles multiple healthcare ri…" at bounding box center [380, 670] width 648 height 36
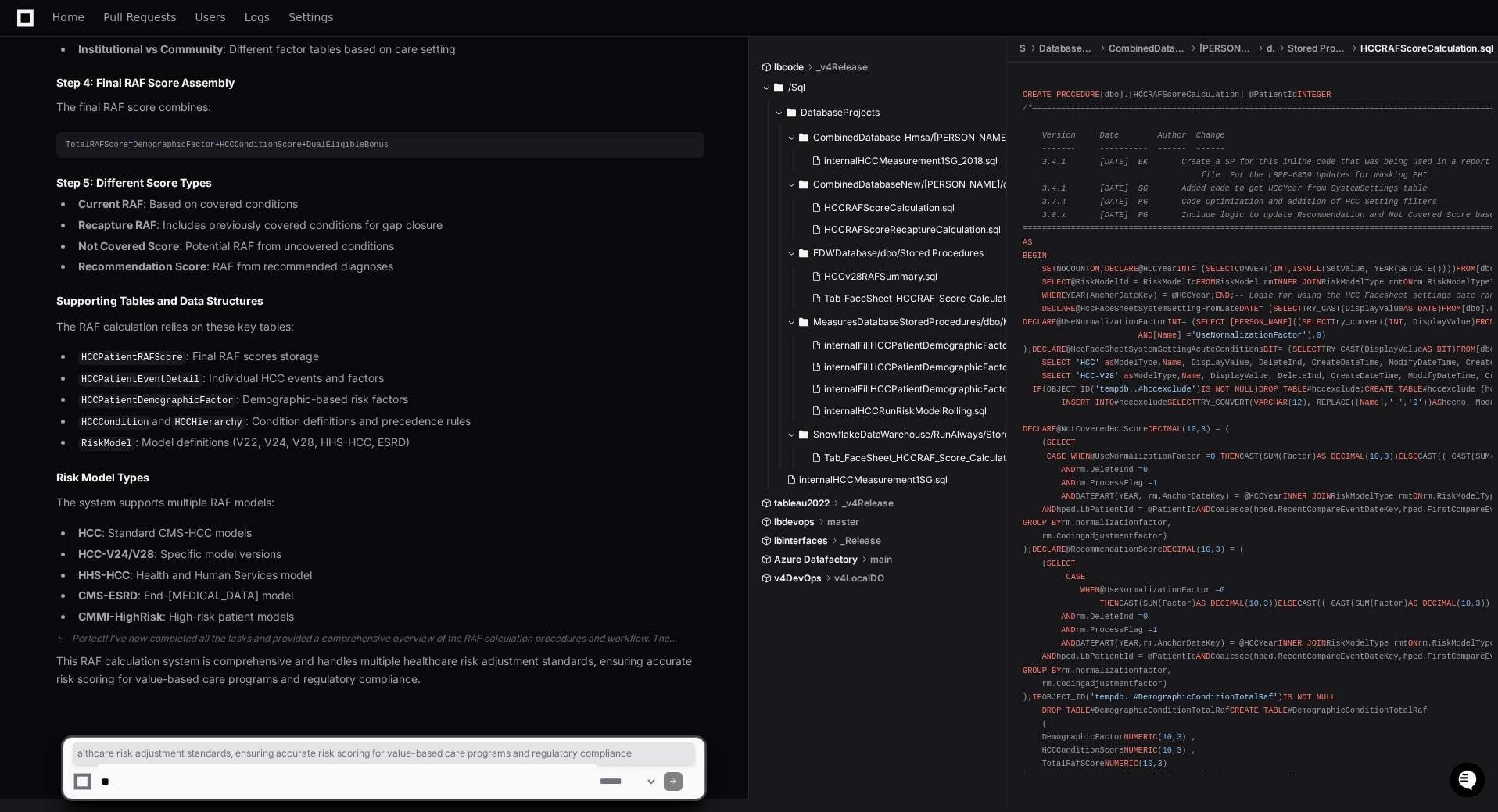
click at [495, 495] on p "The system supports multiple RAF models:" at bounding box center [380, 502] width 648 height 18
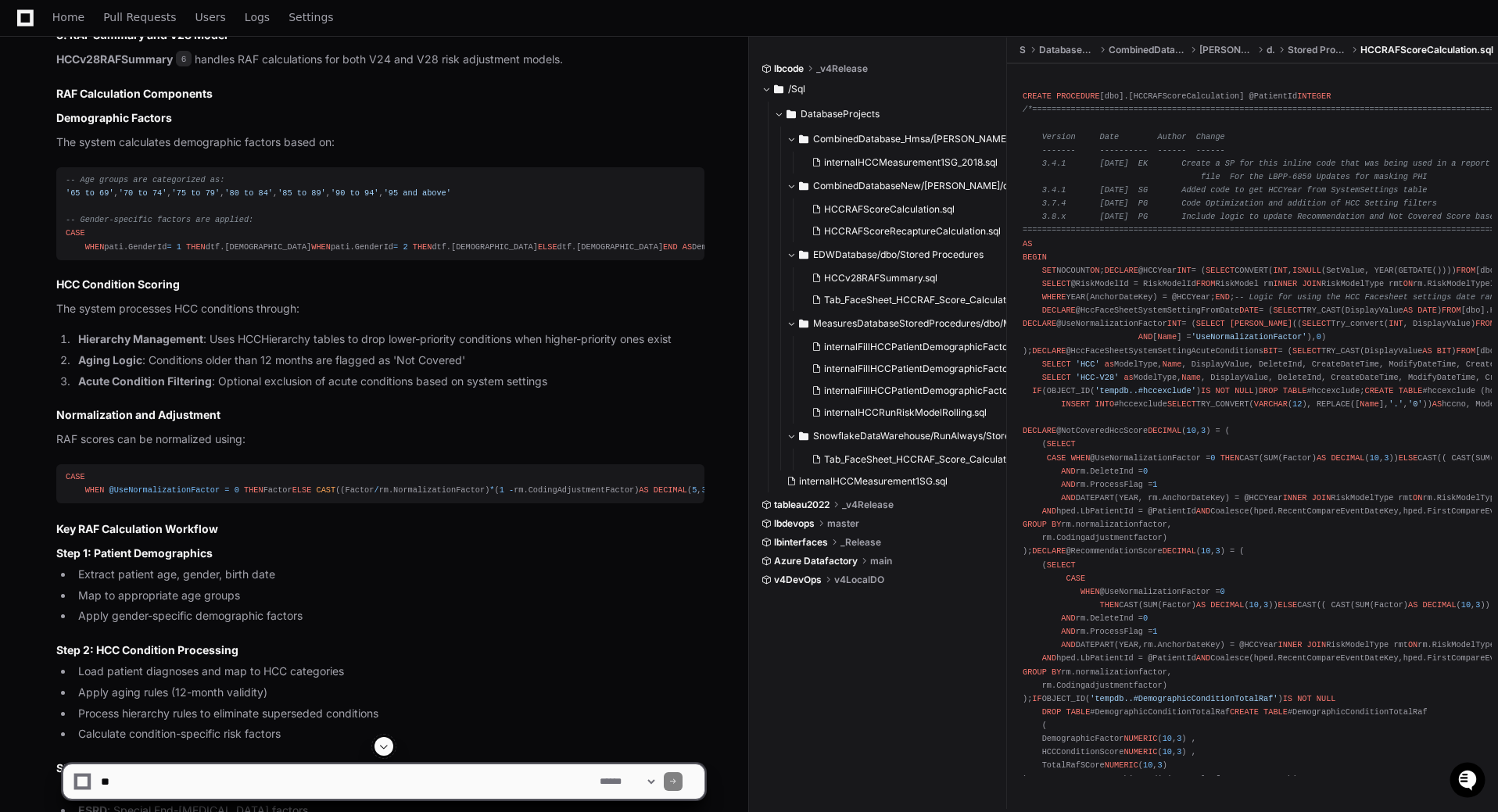
scroll to position [1207, 0]
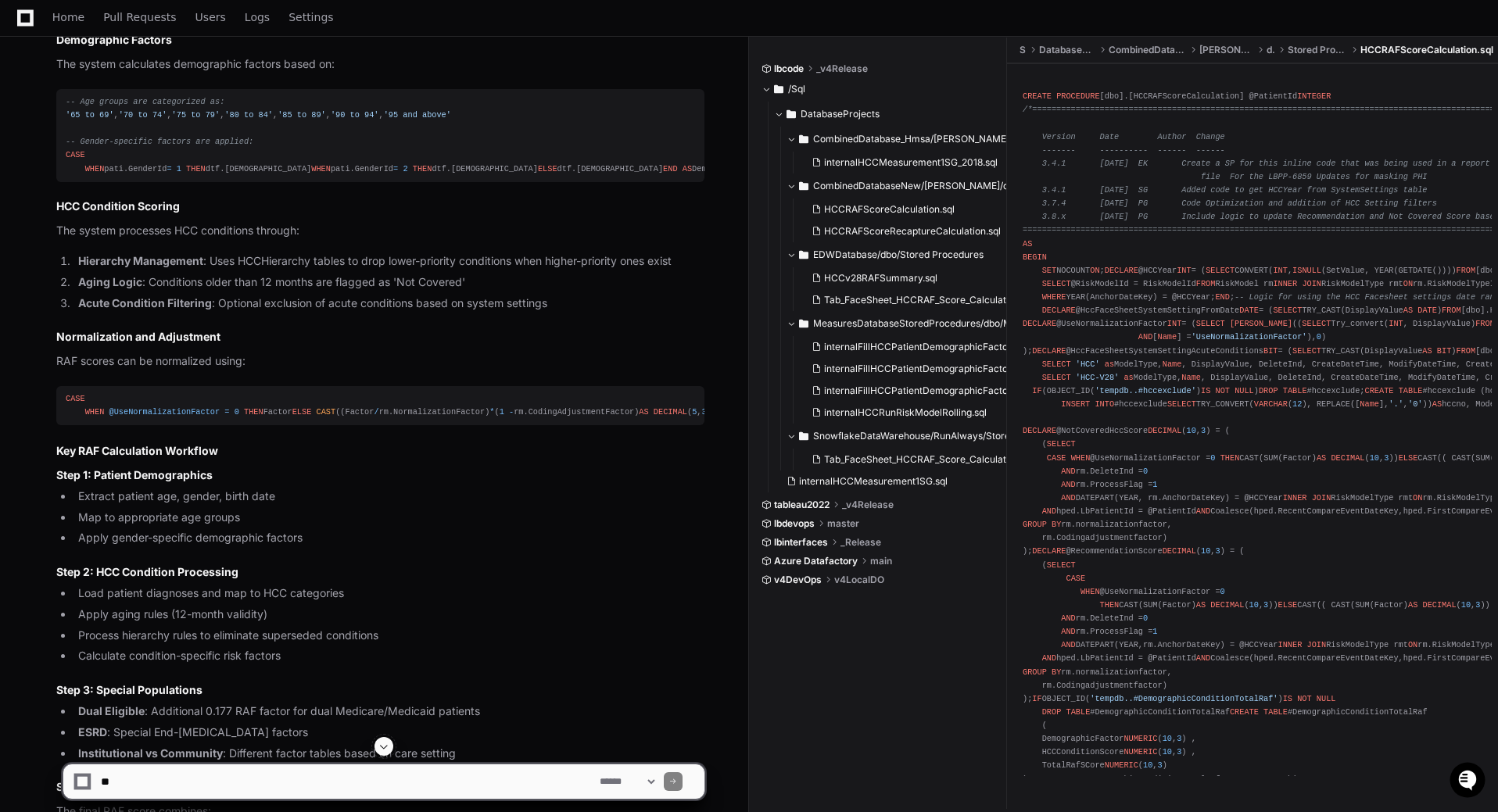
click at [1200, 57] on ul "Sql DatabaseProjects CombinedDatabaseNew [PERSON_NAME] dbo Stored Procedures HC…" at bounding box center [1256, 50] width 483 height 25
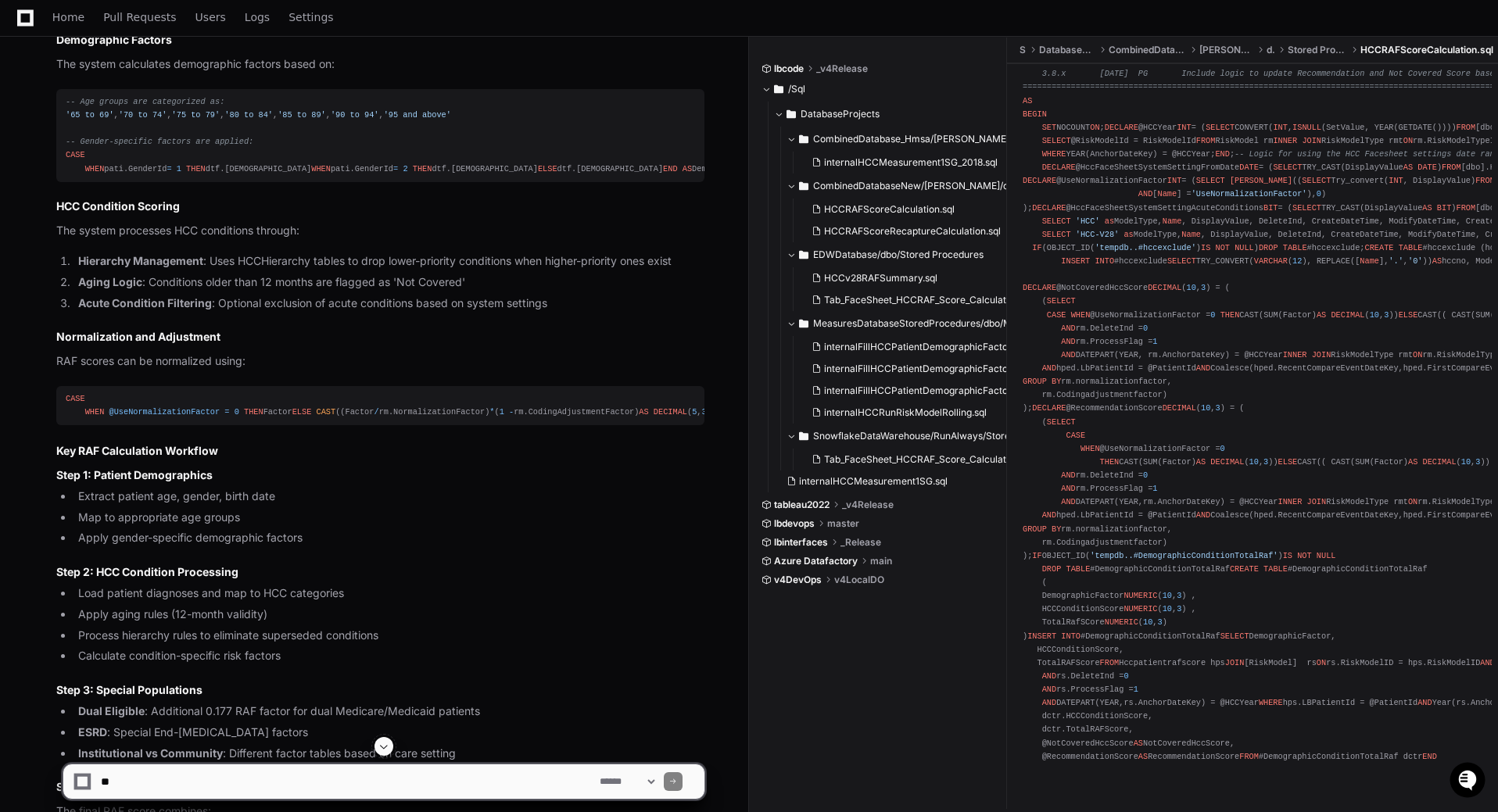
scroll to position [0, 0]
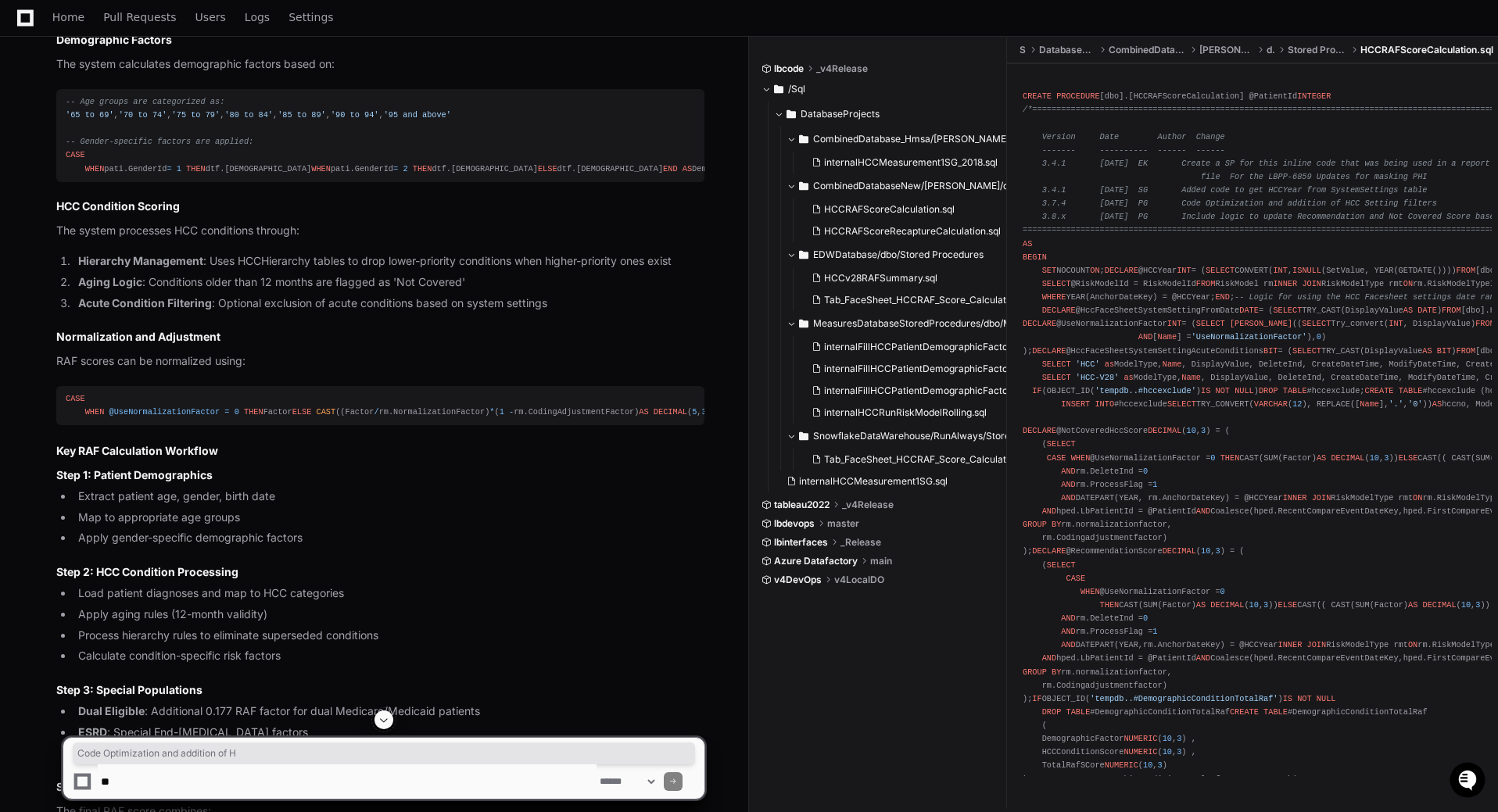
drag, startPoint x: 1176, startPoint y: 209, endPoint x: 1345, endPoint y: 208, distance: 169.0
click at [1200, 208] on div "CREATE PROCEDURE [dbo].[HCCRAFScoreCalculation] @PatientId INTEGER /*==========…" at bounding box center [1252, 492] width 460 height 830
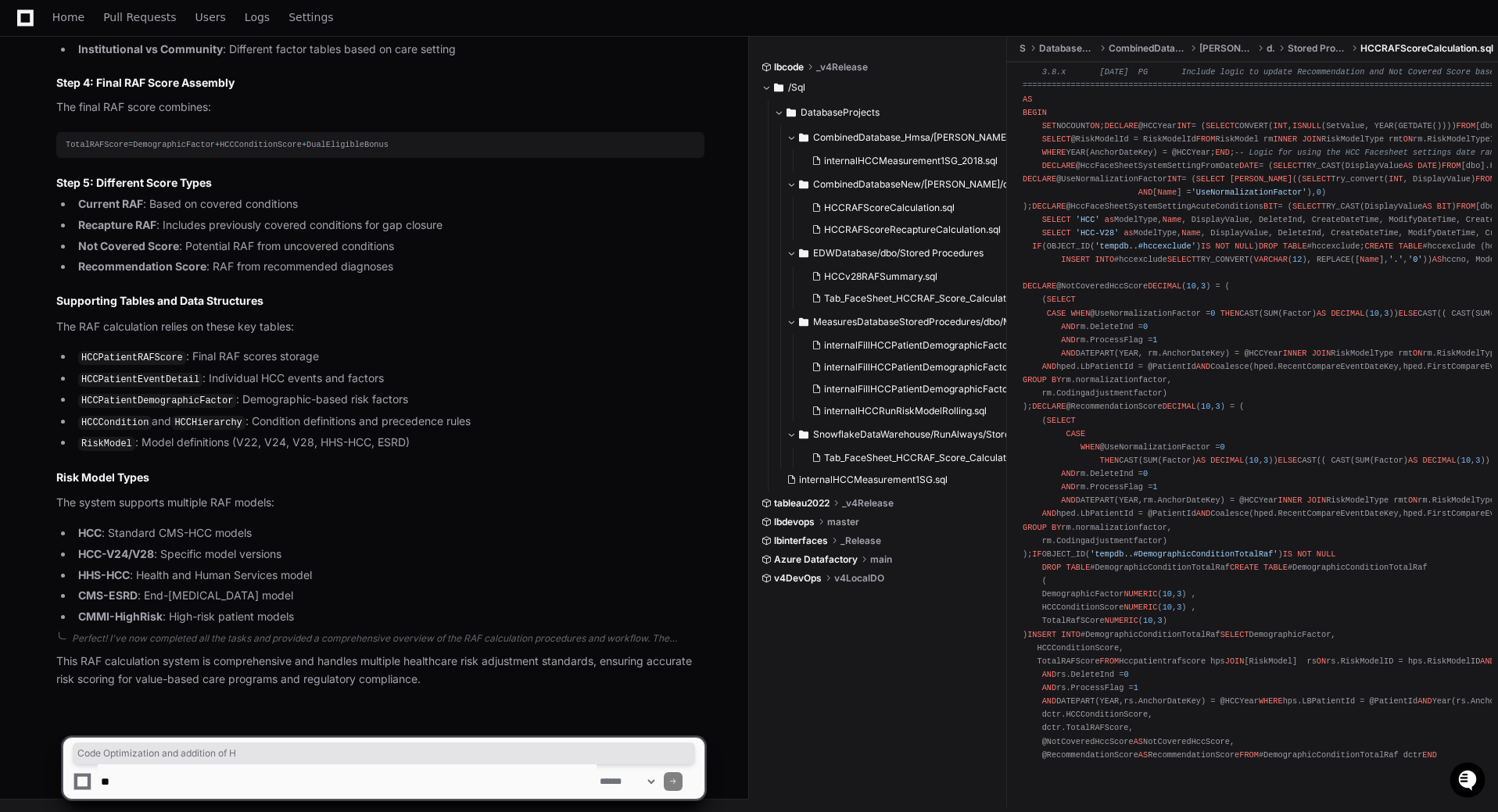
scroll to position [1250, 0]
click at [191, 623] on textarea at bounding box center [346, 781] width 499 height 34
type textarea "**********"
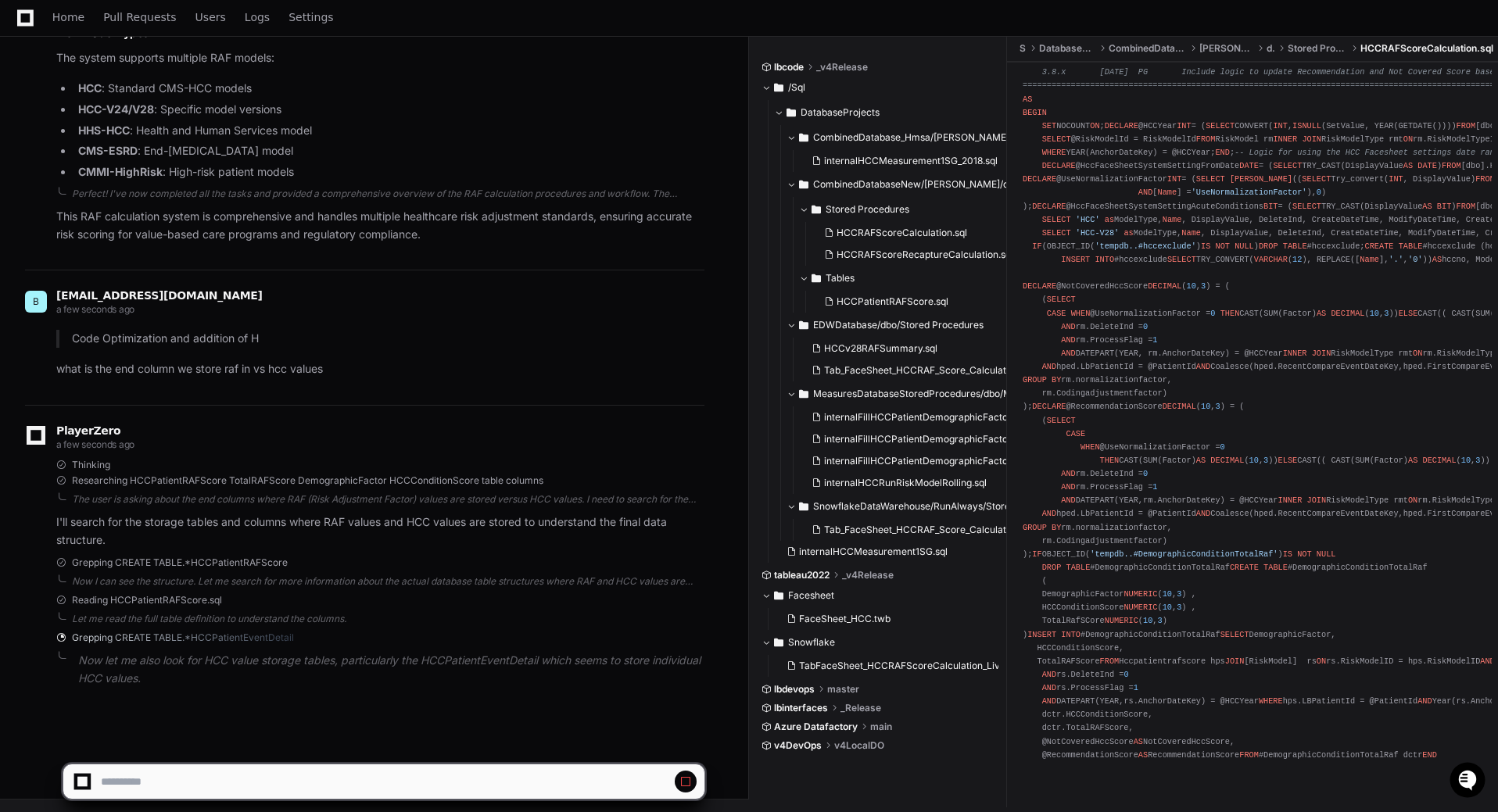
scroll to position [2434, 0]
